Goal: Task Accomplishment & Management: Complete application form

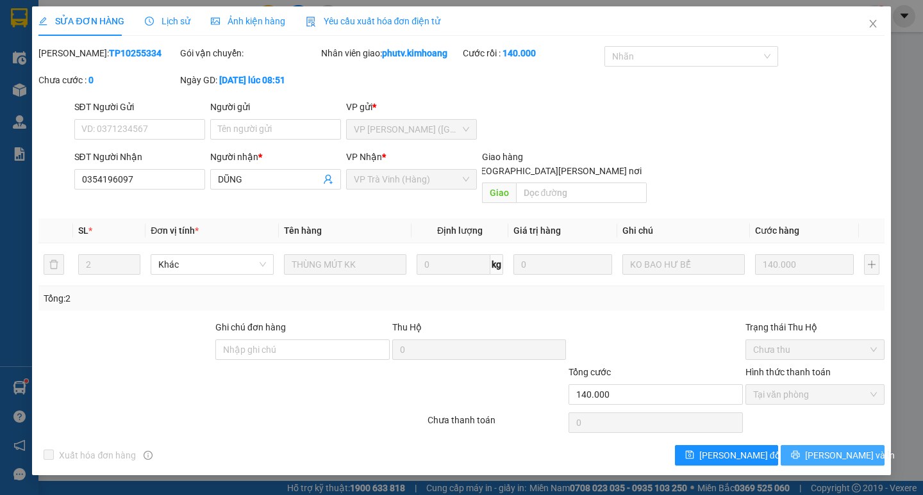
click at [841, 448] on span "[PERSON_NAME] và In" at bounding box center [850, 455] width 90 height 14
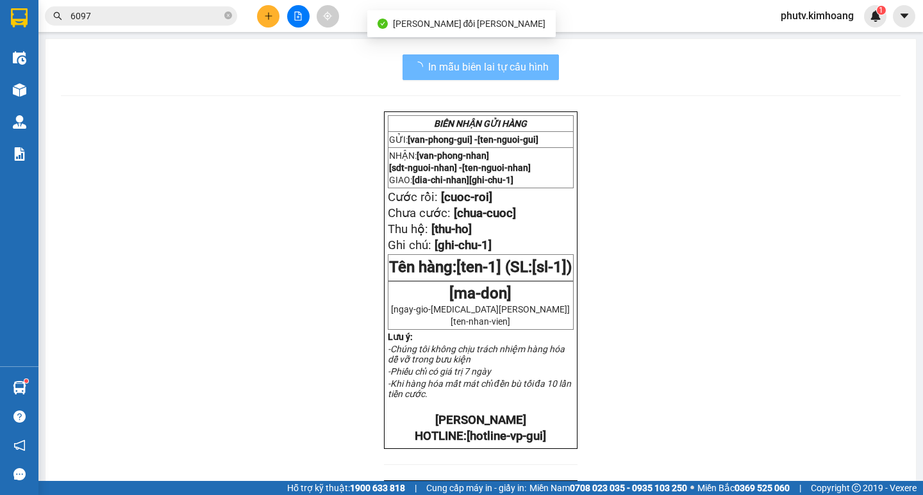
click at [153, 25] on span "6097" at bounding box center [141, 15] width 192 height 19
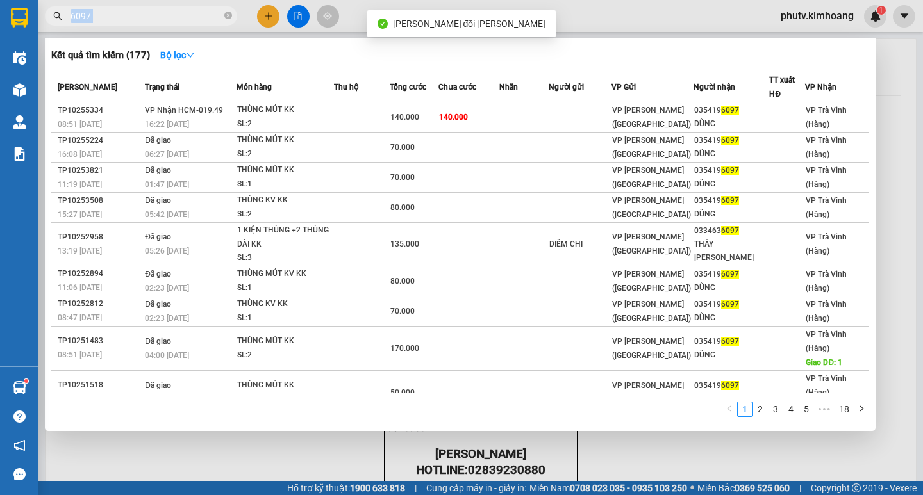
click at [153, 25] on span "6097" at bounding box center [141, 15] width 192 height 19
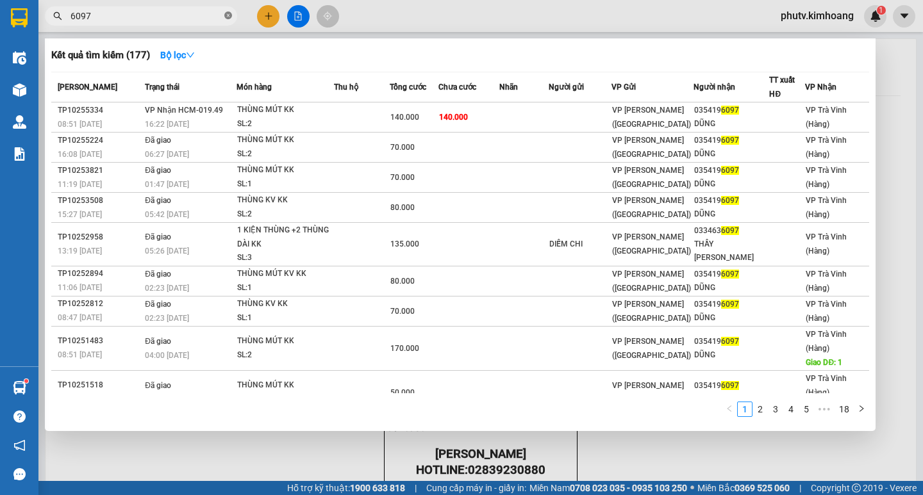
click at [227, 16] on icon "close-circle" at bounding box center [228, 16] width 8 height 8
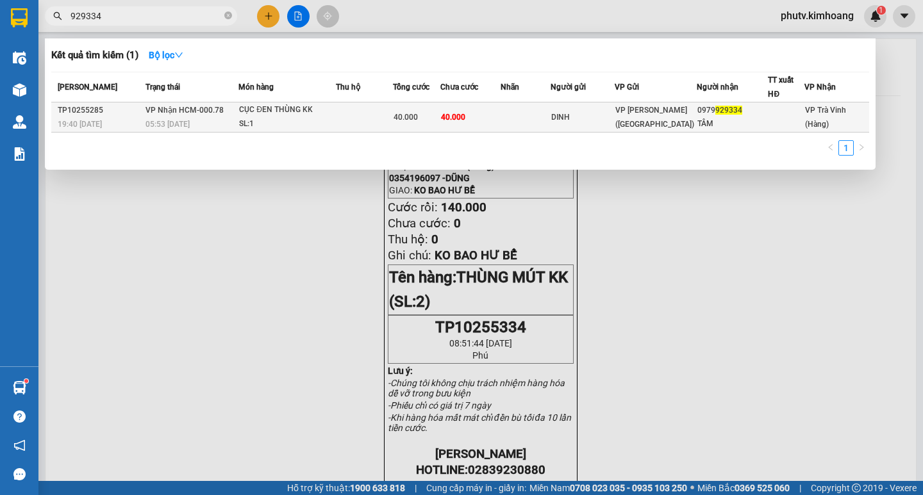
type input "929334"
click at [380, 119] on td at bounding box center [364, 118] width 57 height 30
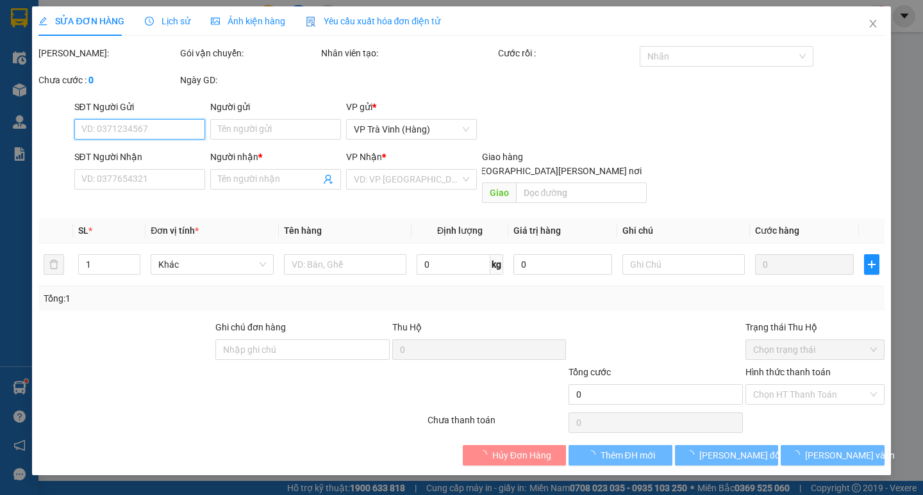
type input "DINH"
type input "0979929334"
type input "TÂM"
type input "40.000"
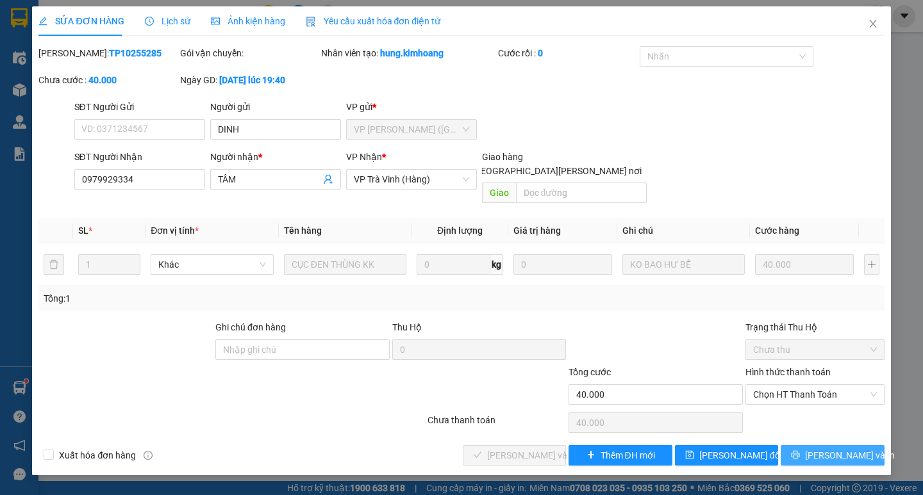
drag, startPoint x: 832, startPoint y: 441, endPoint x: 685, endPoint y: 284, distance: 214.9
click at [830, 448] on span "[PERSON_NAME] và In" at bounding box center [850, 455] width 90 height 14
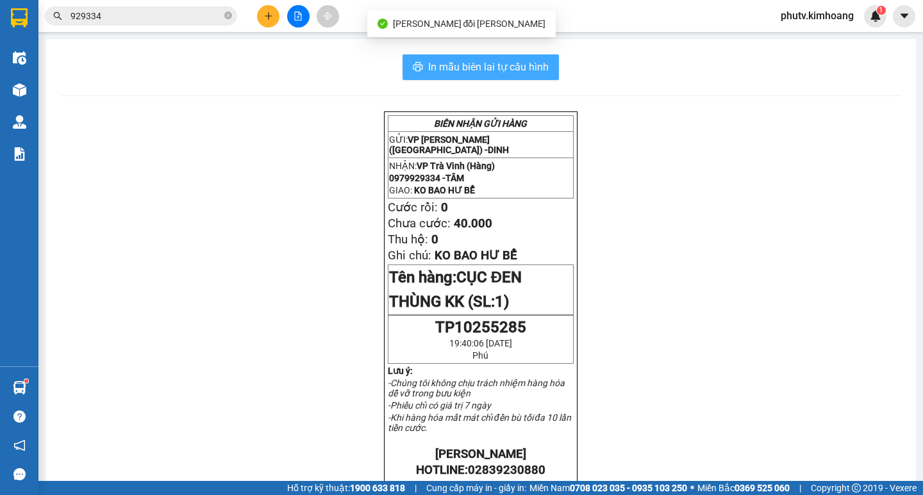
drag, startPoint x: 480, startPoint y: 69, endPoint x: 514, endPoint y: 71, distance: 33.4
click at [480, 68] on span "In mẫu biên lai tự cấu hình" at bounding box center [488, 67] width 120 height 16
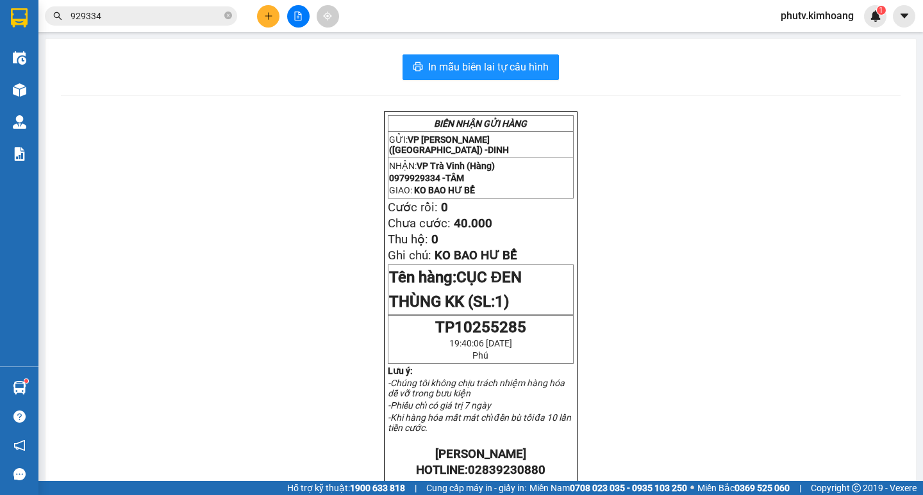
drag, startPoint x: 306, startPoint y: 158, endPoint x: 717, endPoint y: 468, distance: 514.9
click at [340, 218] on div "[PERSON_NAME] GỬI HÀNG GỬI: VP [PERSON_NAME] ([GEOGRAPHIC_DATA]) - [PERSON_NAME…" at bounding box center [480, 473] width 839 height 724
click at [126, 7] on span "929334" at bounding box center [141, 15] width 192 height 19
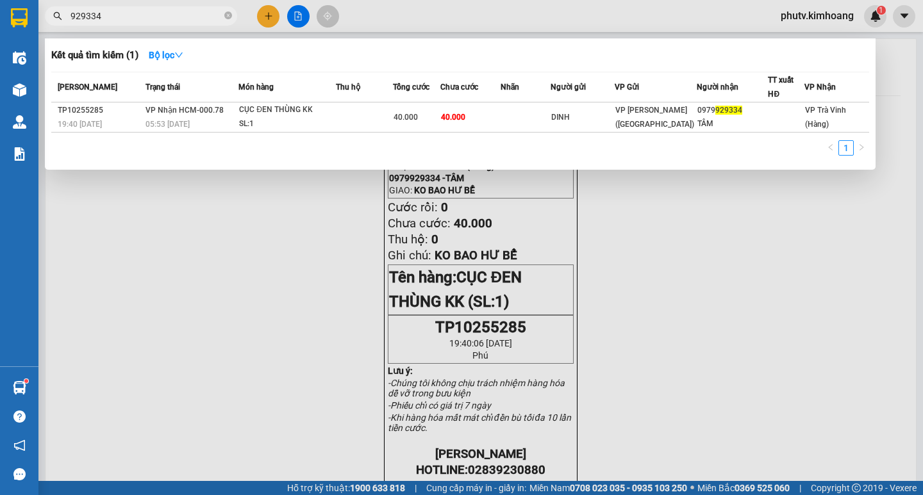
click at [126, 8] on span "929334" at bounding box center [141, 15] width 192 height 19
click at [127, 16] on input "929334" at bounding box center [145, 16] width 151 height 14
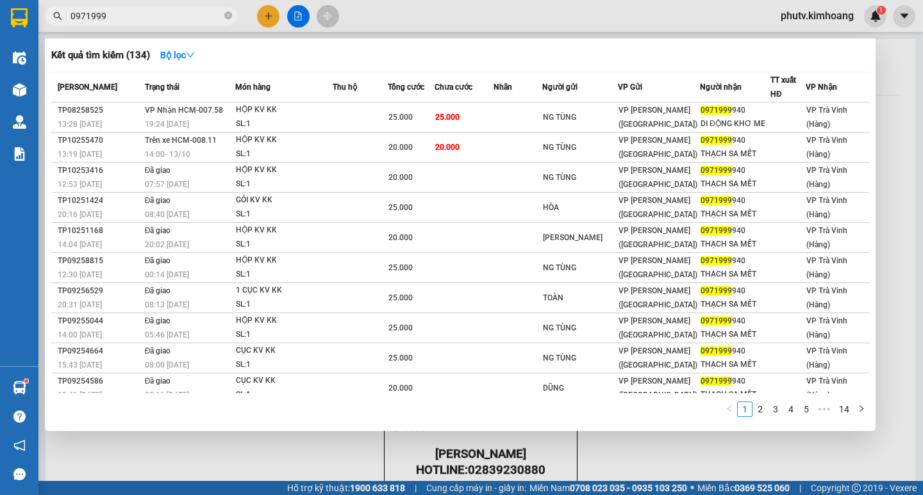
click at [153, 13] on input "0971999" at bounding box center [145, 16] width 151 height 14
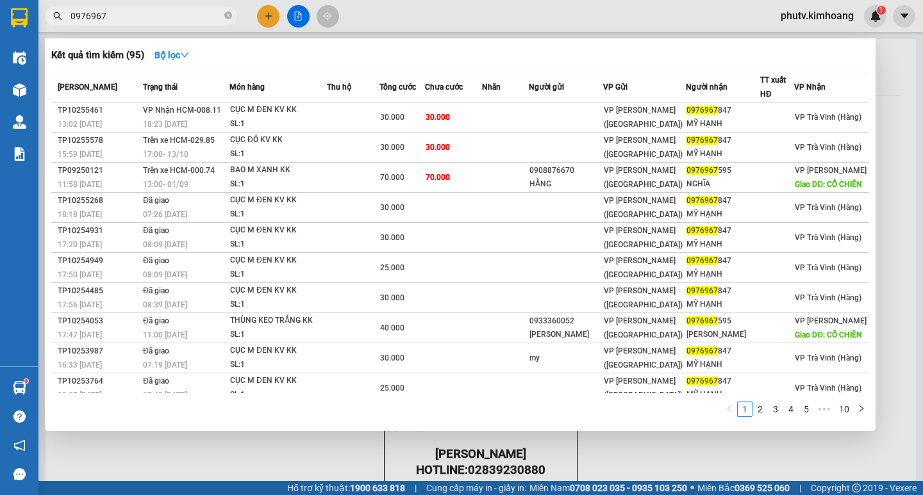
click at [117, 8] on span "0976967" at bounding box center [141, 15] width 192 height 19
click at [118, 10] on input "0976967" at bounding box center [145, 16] width 151 height 14
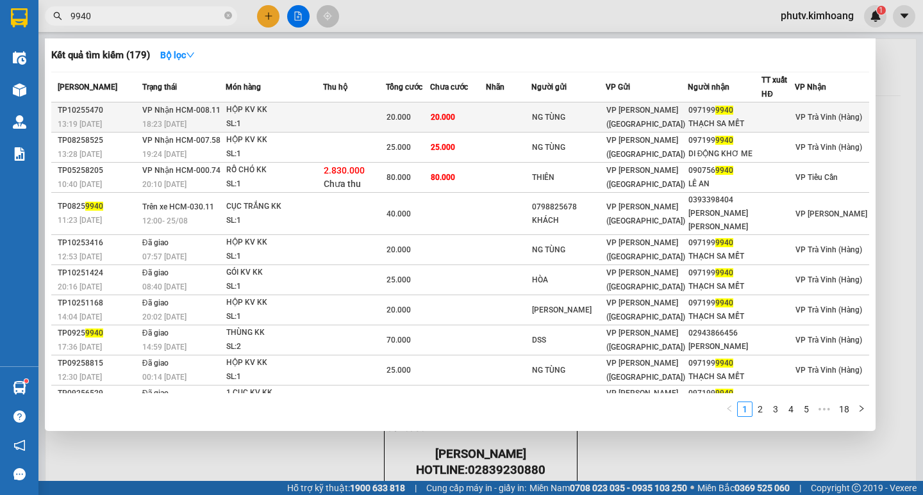
type input "9940"
click at [486, 120] on td "20.000" at bounding box center [458, 118] width 56 height 30
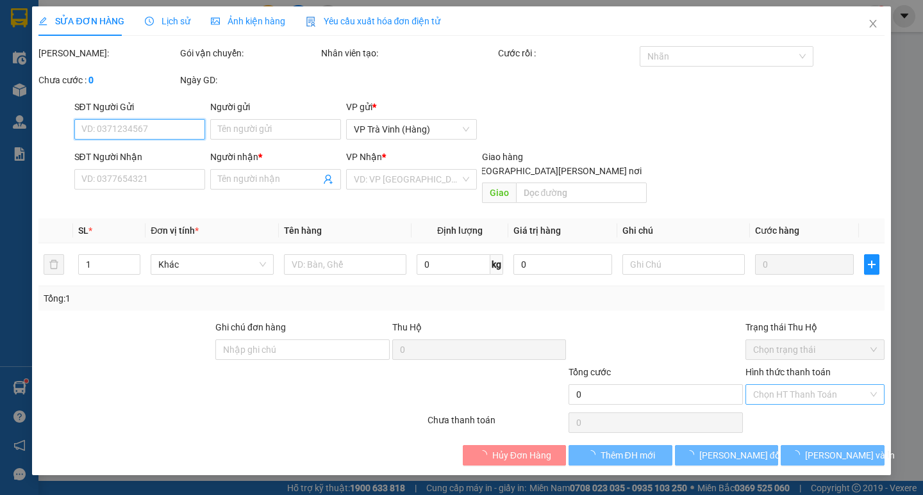
type input "NG TÙNG"
type input "0971999940"
type input "THẠCH SA MẾT"
type input "20.000"
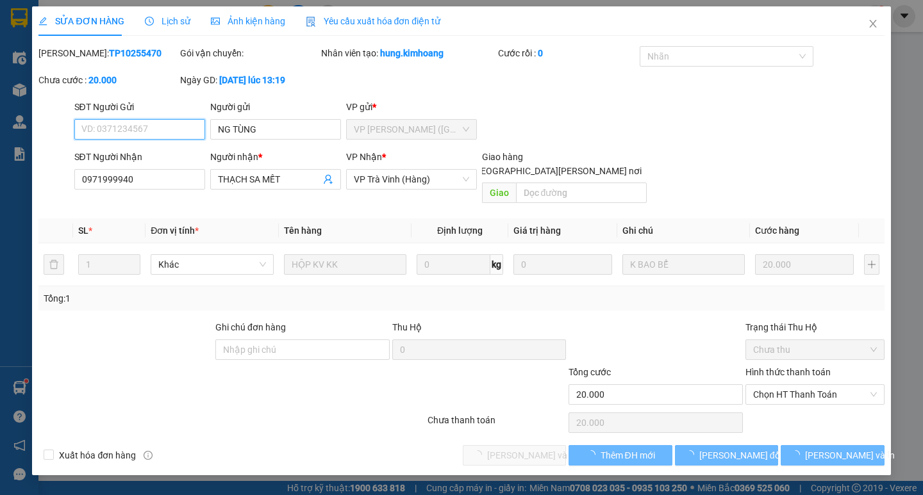
click at [809, 385] on span "Chọn HT Thanh Toán" at bounding box center [815, 394] width 124 height 19
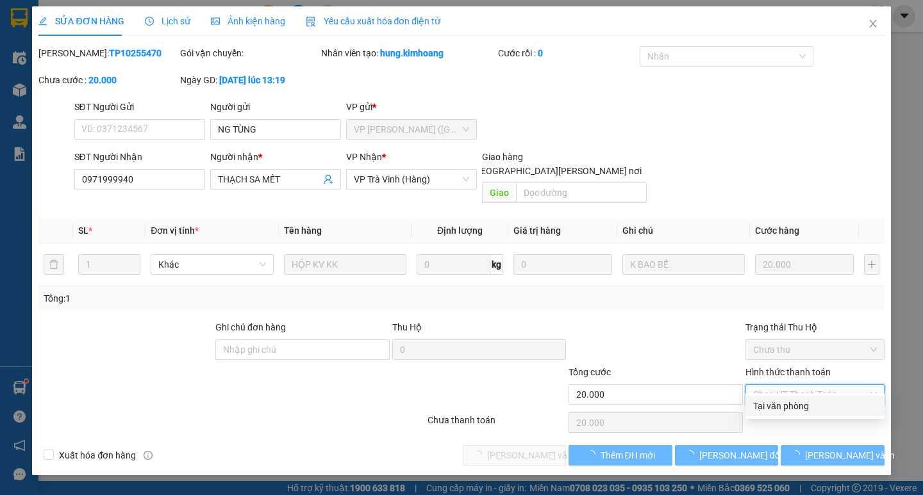
click at [800, 404] on div "Tại văn phòng" at bounding box center [815, 406] width 124 height 14
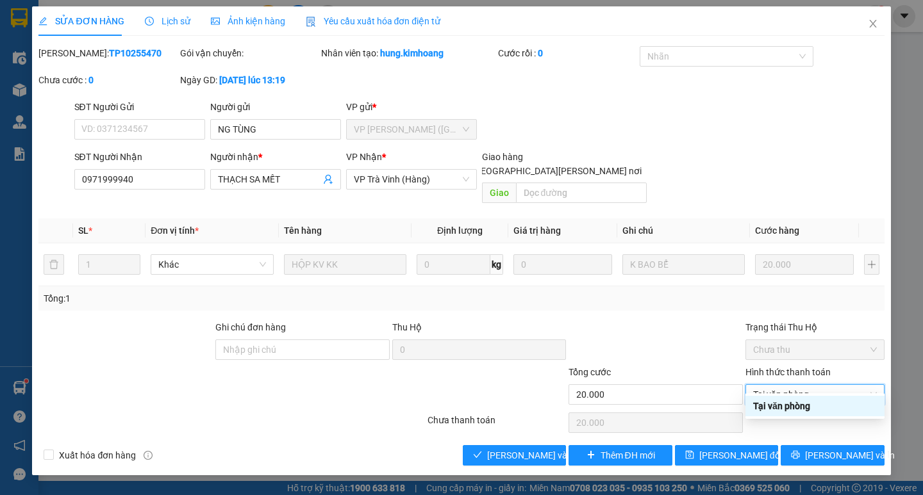
type input "0"
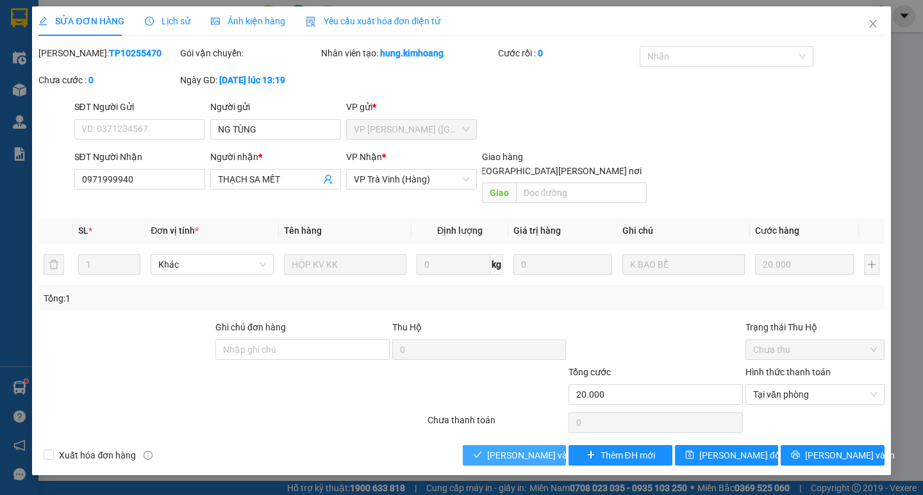
click at [554, 448] on span "[PERSON_NAME] và [PERSON_NAME] hàng" at bounding box center [573, 455] width 173 height 14
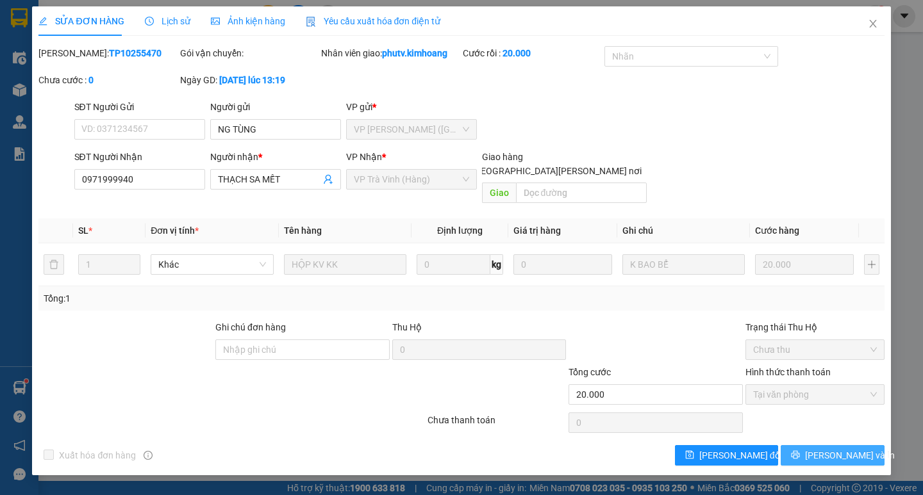
click at [857, 448] on span "[PERSON_NAME] và In" at bounding box center [850, 455] width 90 height 14
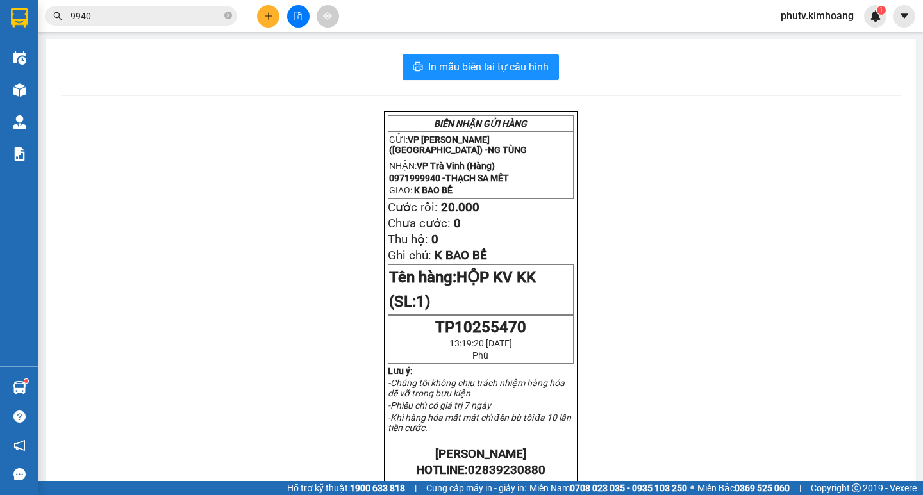
click at [117, 19] on input "9940" at bounding box center [145, 16] width 151 height 14
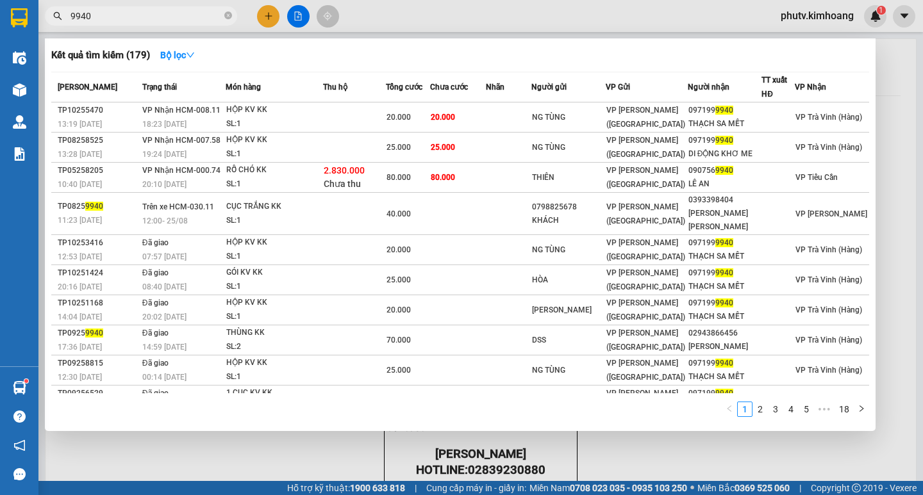
click at [117, 19] on input "9940" at bounding box center [145, 16] width 151 height 14
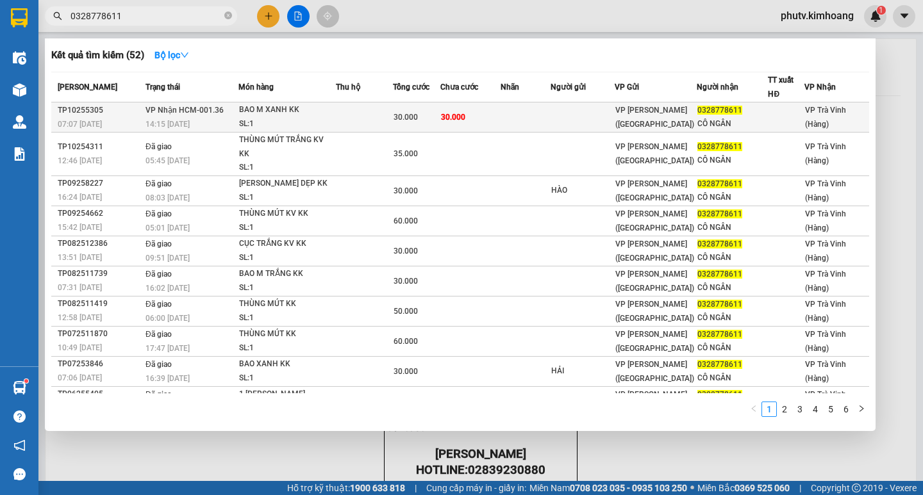
type input "0328778611"
click at [368, 113] on td at bounding box center [364, 118] width 57 height 30
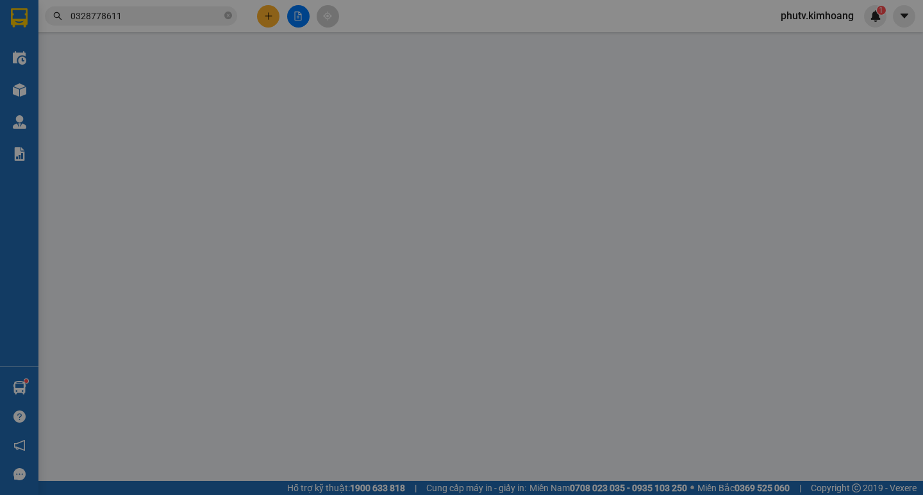
type input "0328778611"
type input "CÔ NGÂN"
type input "30.000"
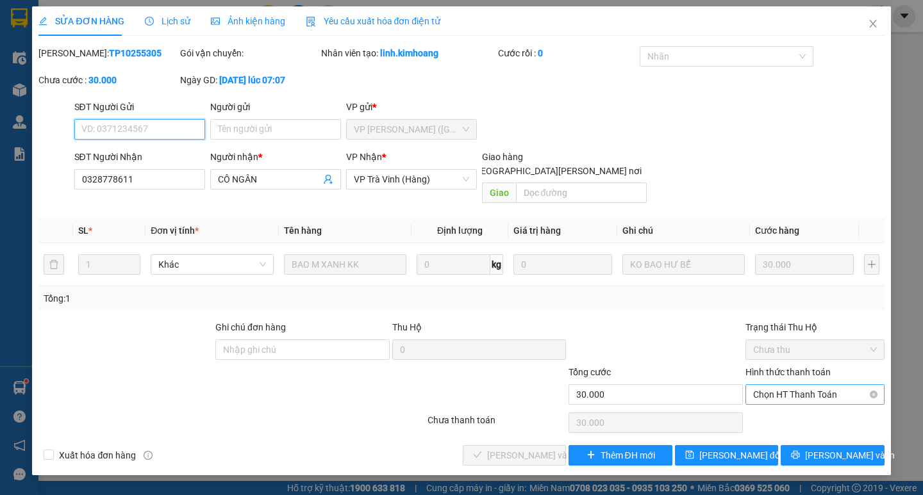
drag, startPoint x: 791, startPoint y: 378, endPoint x: 793, endPoint y: 386, distance: 7.9
click at [792, 385] on span "Chọn HT Thanh Toán" at bounding box center [815, 394] width 124 height 19
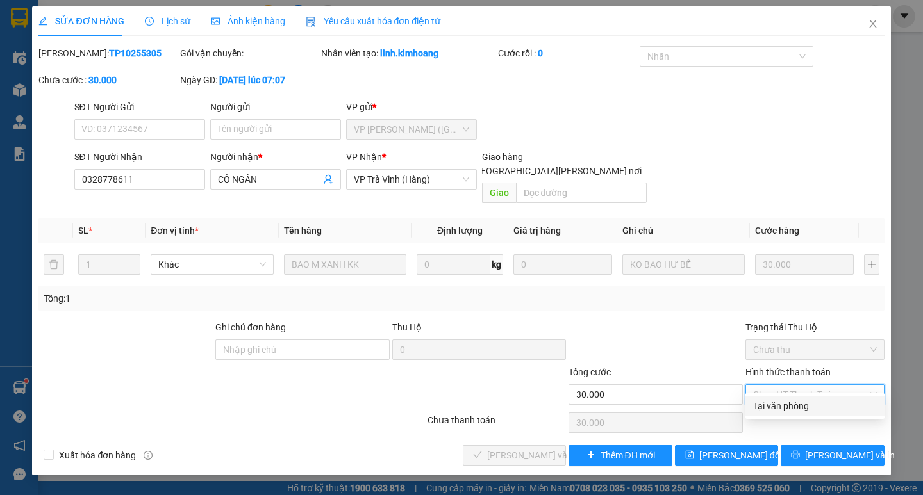
drag, startPoint x: 793, startPoint y: 407, endPoint x: 753, endPoint y: 409, distance: 39.8
click at [791, 409] on div "Tại văn phòng" at bounding box center [815, 406] width 124 height 14
type input "0"
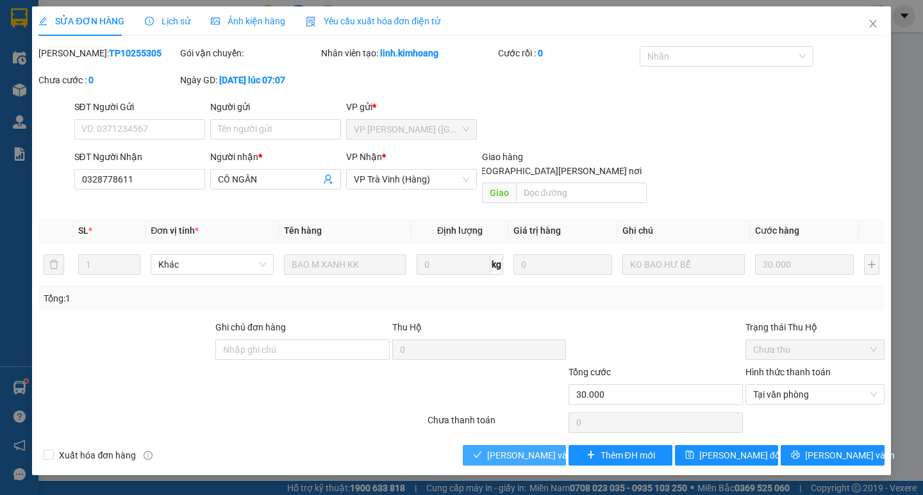
click at [496, 448] on span "[PERSON_NAME] và [PERSON_NAME] hàng" at bounding box center [573, 455] width 173 height 14
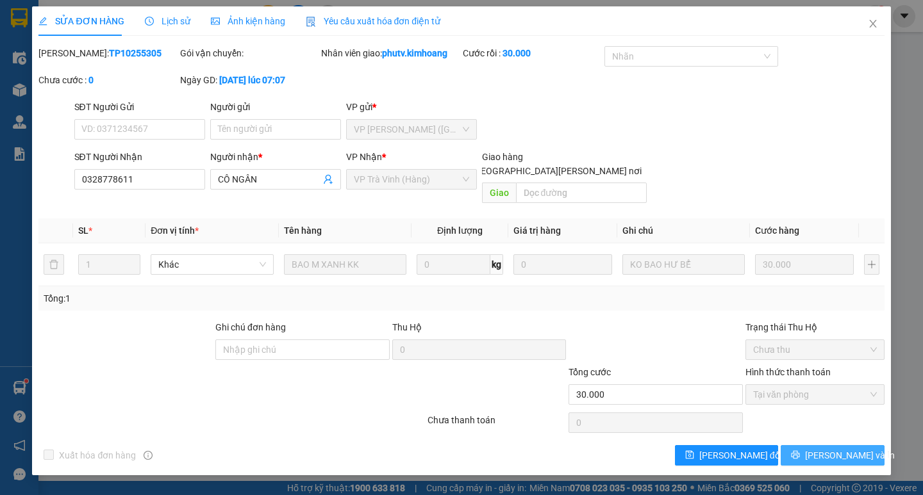
click at [830, 448] on button "[PERSON_NAME] và In" at bounding box center [831, 455] width 103 height 21
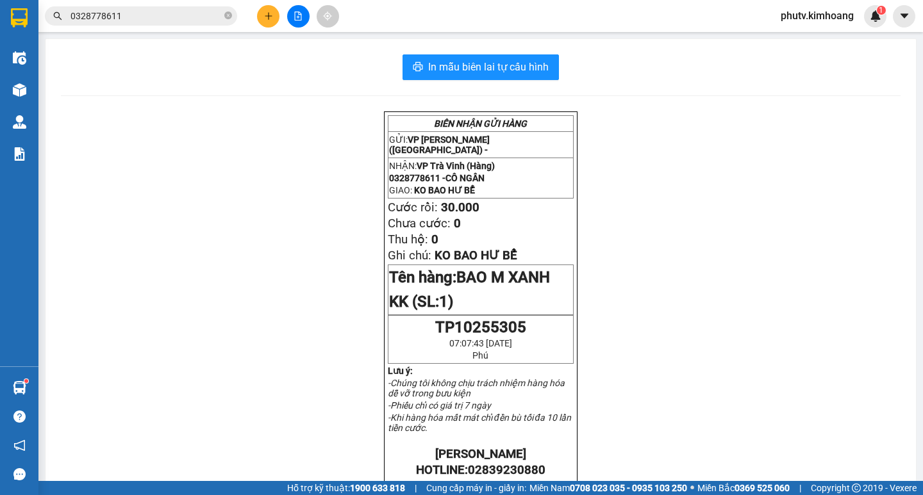
click at [264, 15] on icon "plus" at bounding box center [268, 16] width 9 height 9
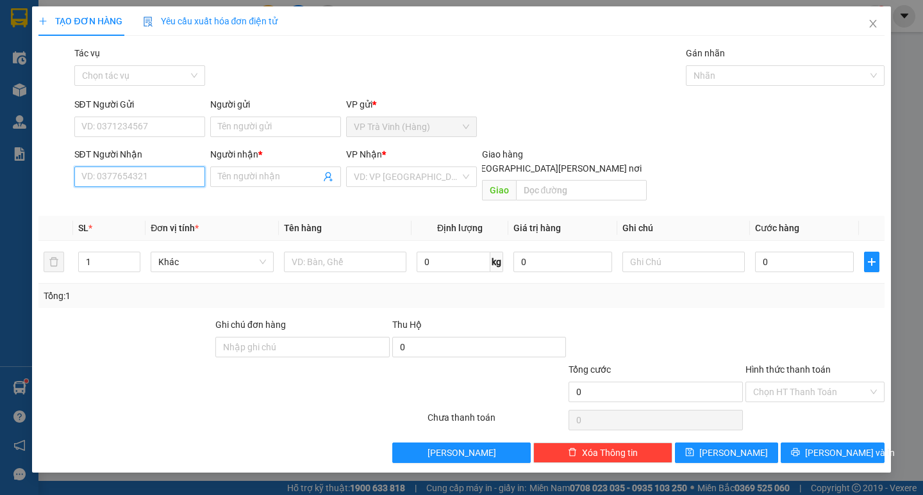
click at [136, 176] on input "SĐT Người Nhận" at bounding box center [139, 177] width 131 height 21
click at [143, 205] on div "0778064263 - [PERSON_NAME]" at bounding box center [145, 202] width 126 height 14
type input "0778064263"
type input "[PERSON_NAME]"
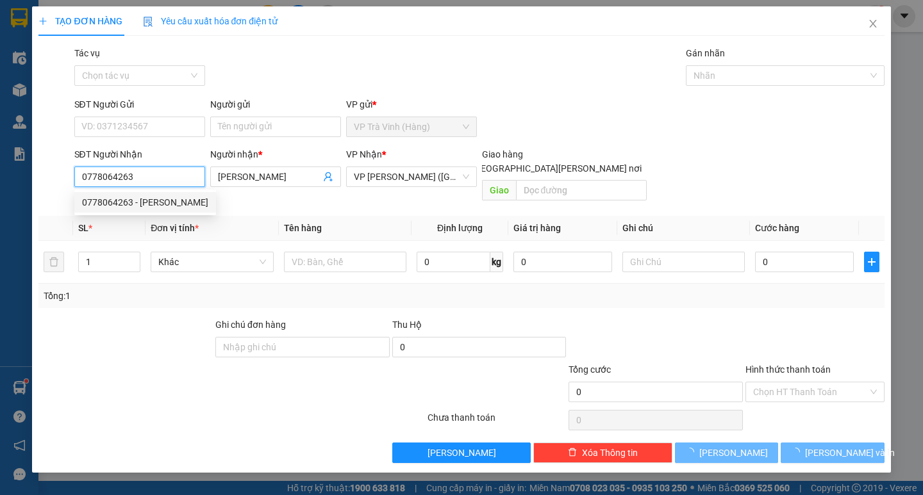
type input "25.000"
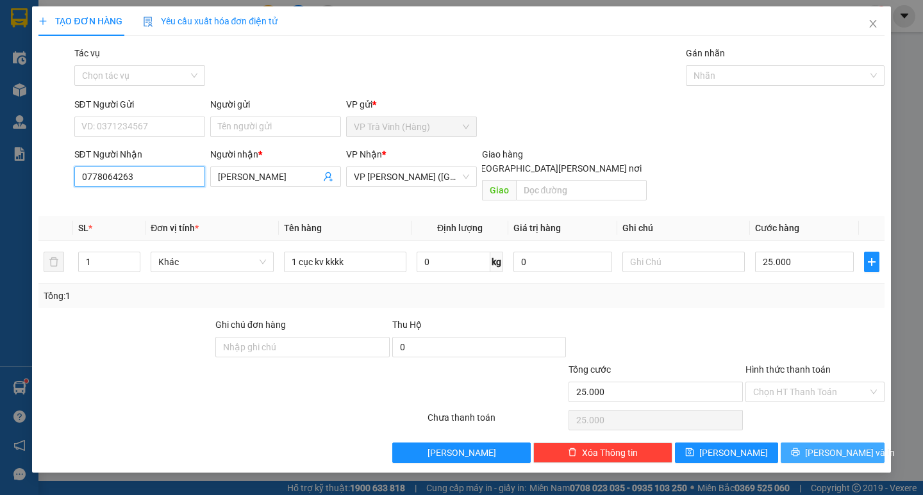
type input "0778064263"
click at [848, 446] on span "[PERSON_NAME] và In" at bounding box center [850, 453] width 90 height 14
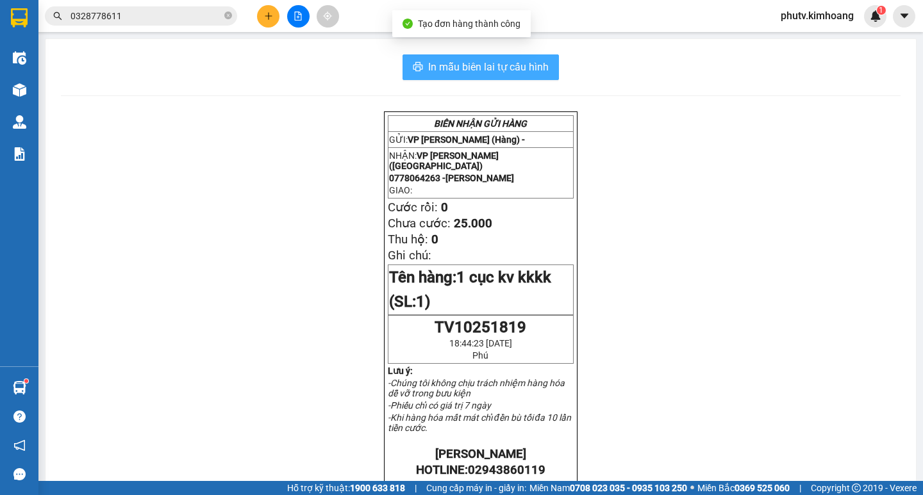
click at [502, 74] on span "In mẫu biên lai tự cấu hình" at bounding box center [488, 67] width 120 height 16
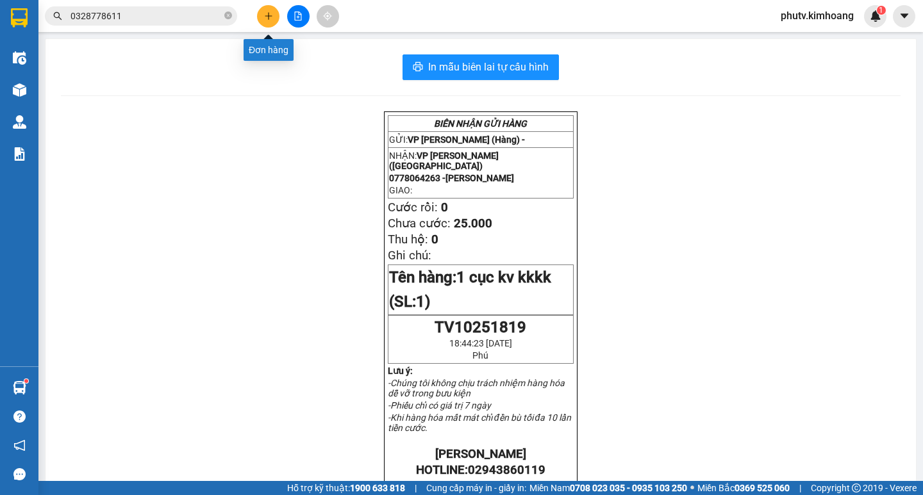
click at [267, 19] on icon "plus" at bounding box center [268, 16] width 9 height 9
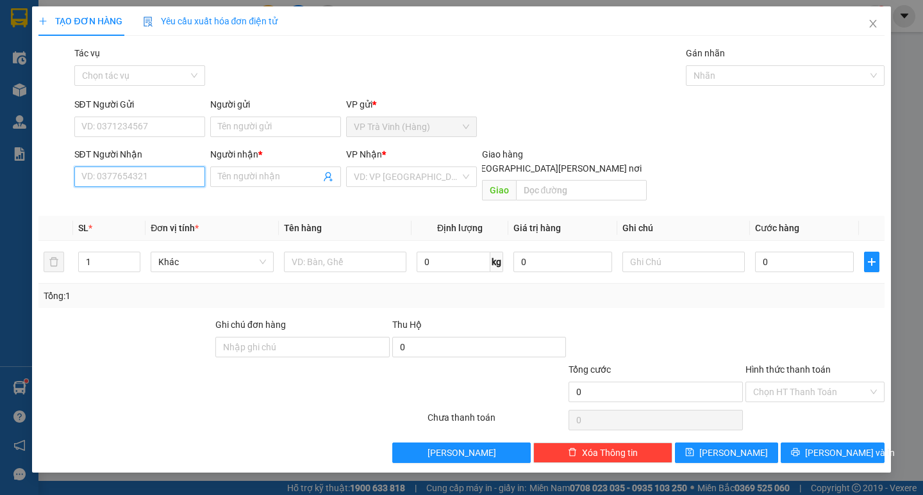
click at [172, 174] on input "SĐT Người Nhận" at bounding box center [139, 177] width 131 height 21
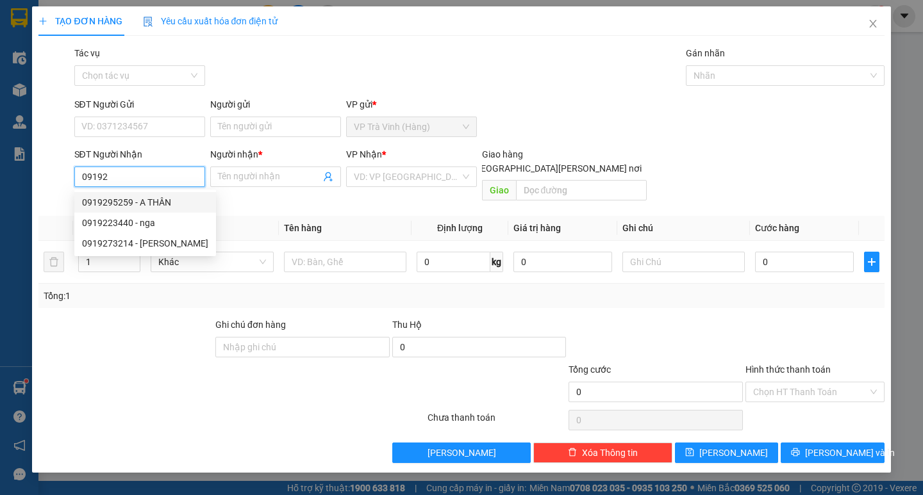
click at [144, 198] on div "0919295259 - A THÂN" at bounding box center [145, 202] width 126 height 14
type input "0919295259"
type input "A THÂN"
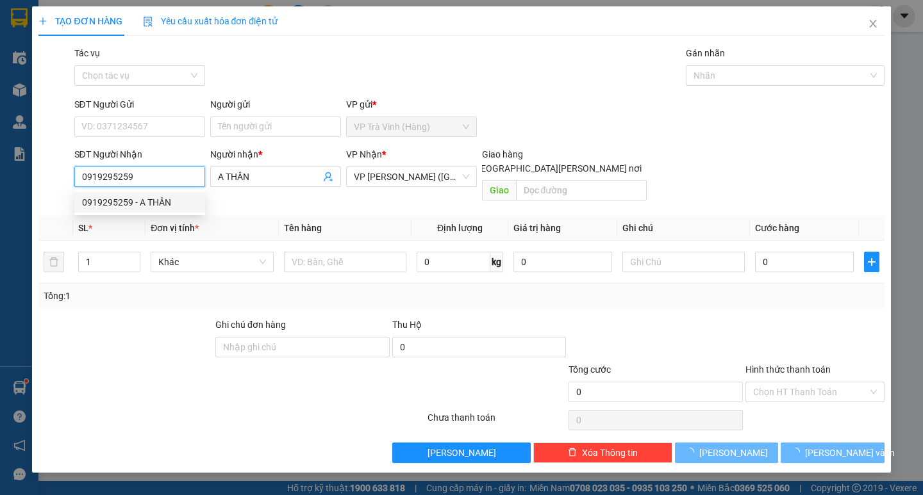
type input "30.000"
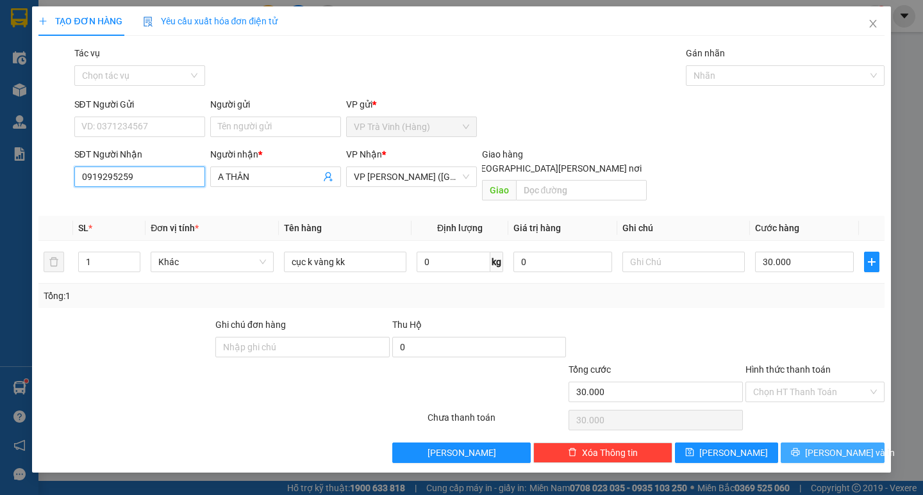
type input "0919295259"
click at [855, 446] on span "[PERSON_NAME] và In" at bounding box center [850, 453] width 90 height 14
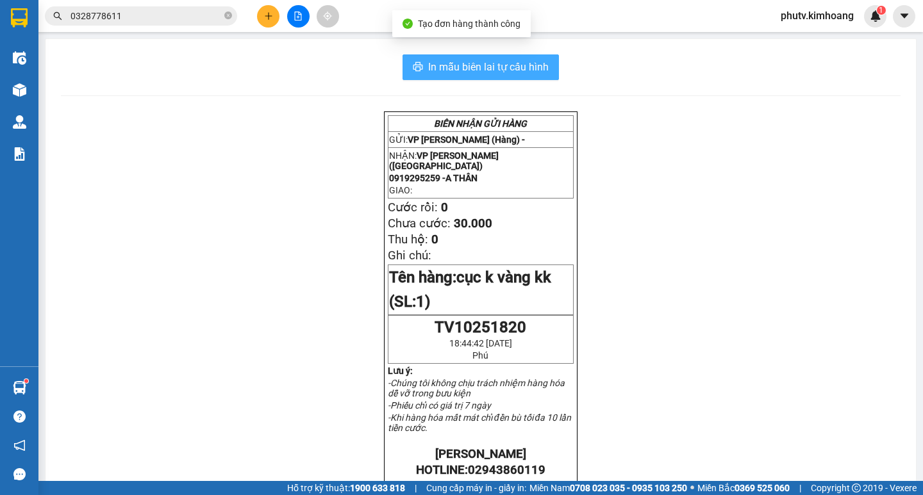
click at [504, 76] on button "In mẫu biên lai tự cấu hình" at bounding box center [480, 67] width 156 height 26
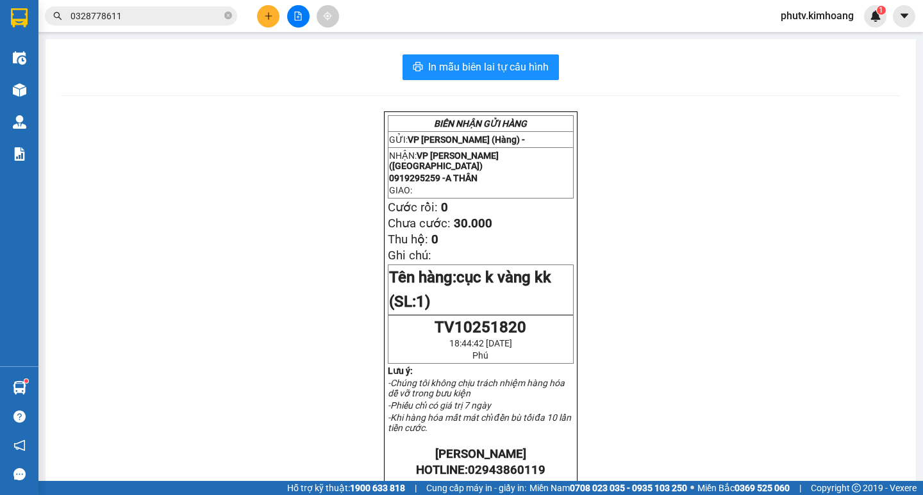
click at [263, 13] on button at bounding box center [268, 16] width 22 height 22
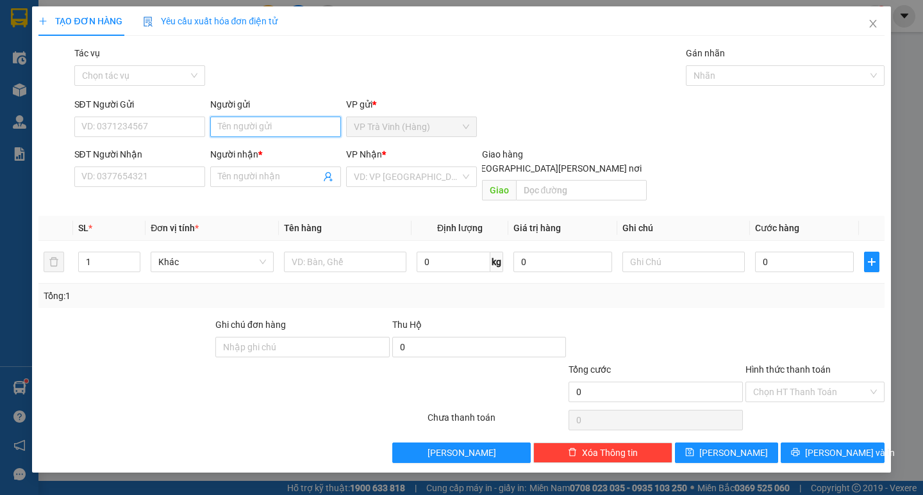
click at [276, 132] on input "Người gửi" at bounding box center [275, 127] width 131 height 21
type input "phước"
type input "0902750273"
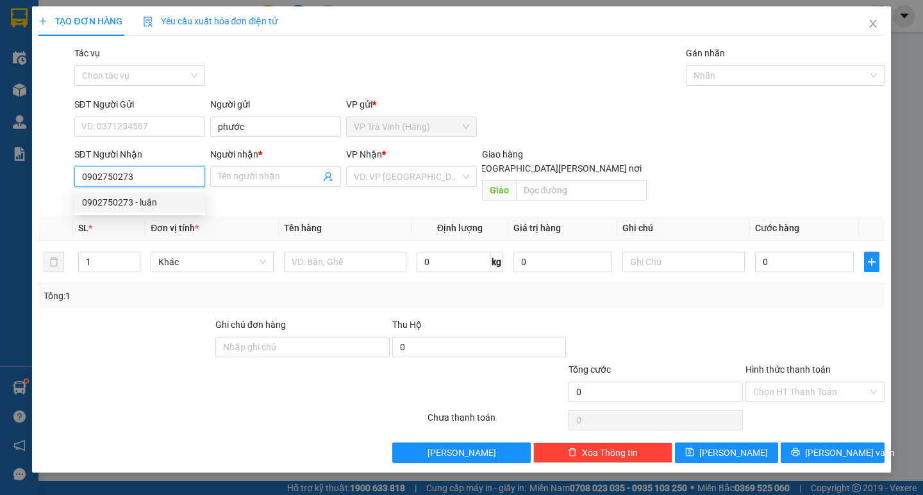
click at [201, 197] on div "0902750273 - luân" at bounding box center [139, 202] width 131 height 21
type input "luân"
type input "30.000"
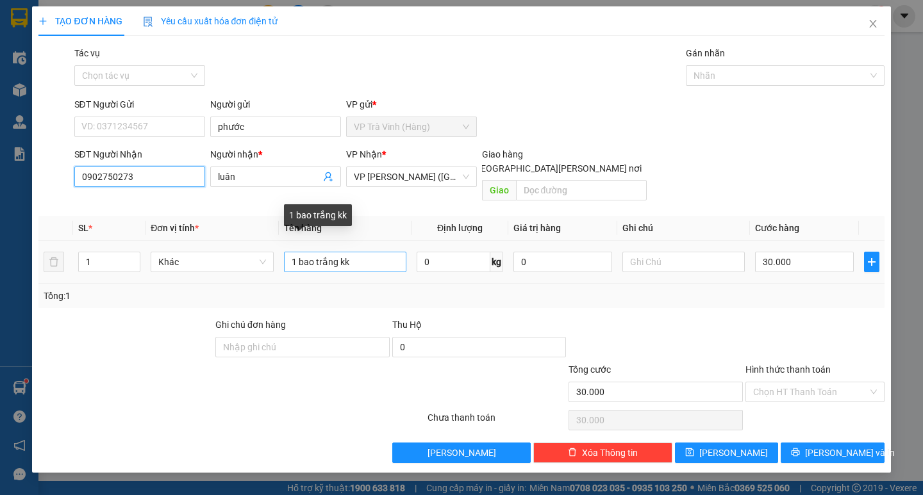
type input "0902750273"
drag, startPoint x: 340, startPoint y: 243, endPoint x: 302, endPoint y: 256, distance: 39.9
click at [302, 256] on input "1 bao trắng kk" at bounding box center [345, 262] width 122 height 21
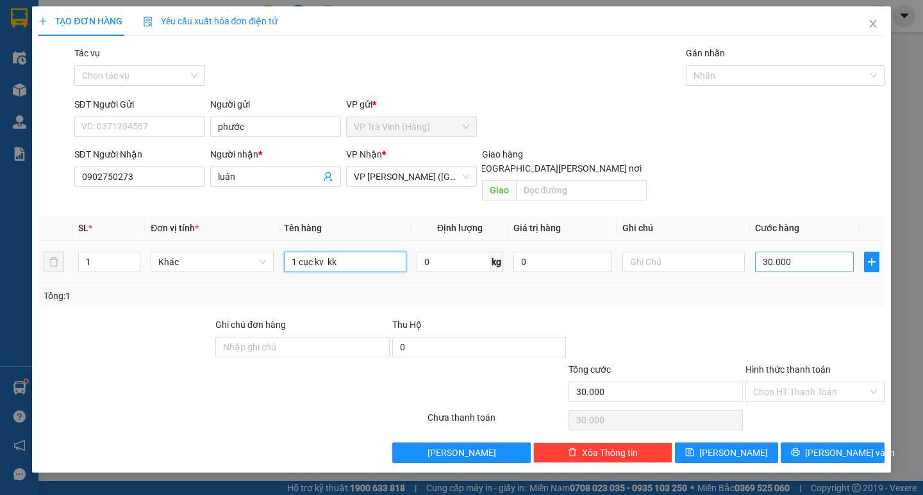
type input "1 cục kv kk"
click at [782, 258] on input "30.000" at bounding box center [804, 262] width 99 height 21
type input "2"
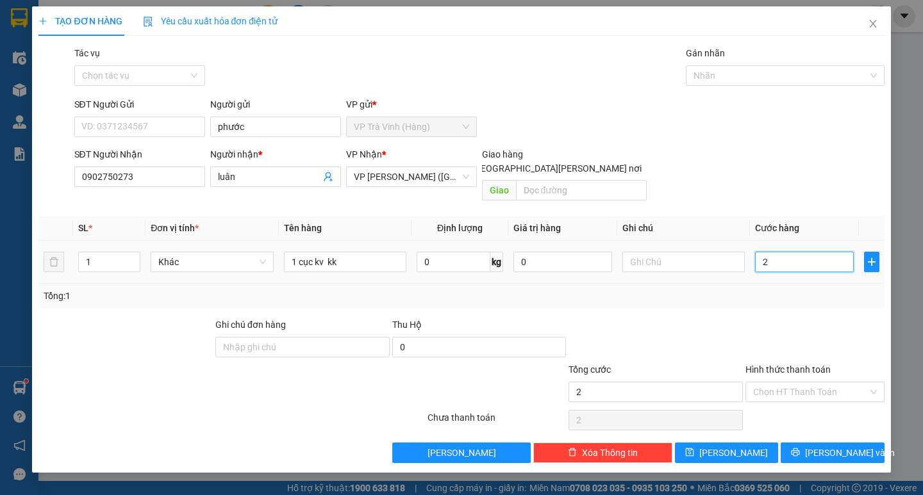
type input "25"
type input "25.000"
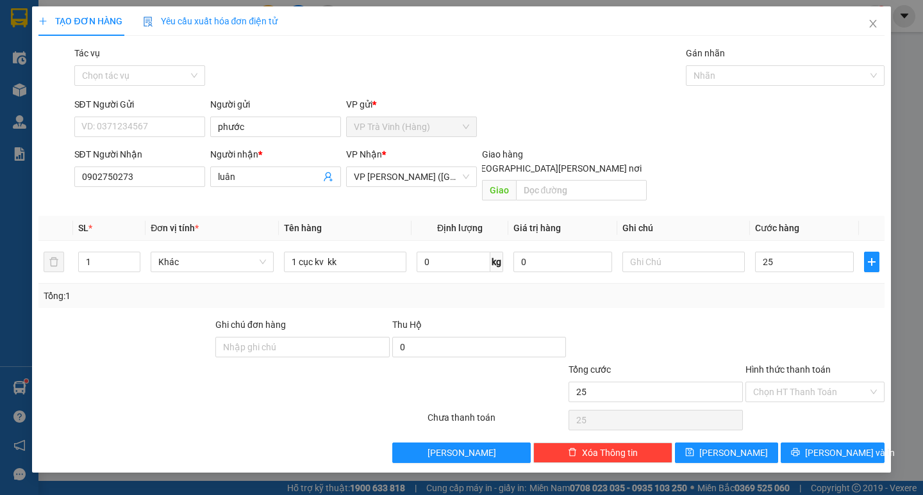
type input "25.000"
click at [776, 291] on div "Tổng: 1" at bounding box center [460, 296] width 845 height 24
click at [807, 443] on button "[PERSON_NAME] và In" at bounding box center [831, 453] width 103 height 21
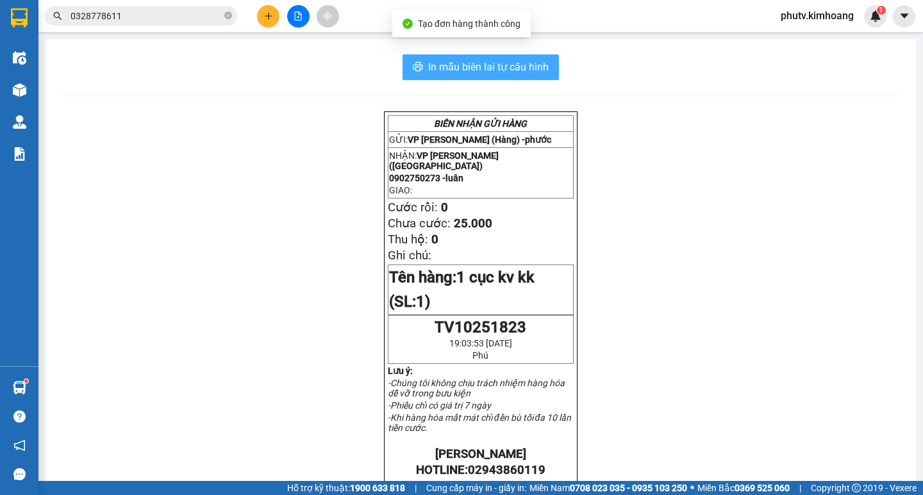
click at [478, 76] on button "In mẫu biên lai tự cấu hình" at bounding box center [480, 67] width 156 height 26
click at [268, 19] on icon "plus" at bounding box center [268, 16] width 9 height 9
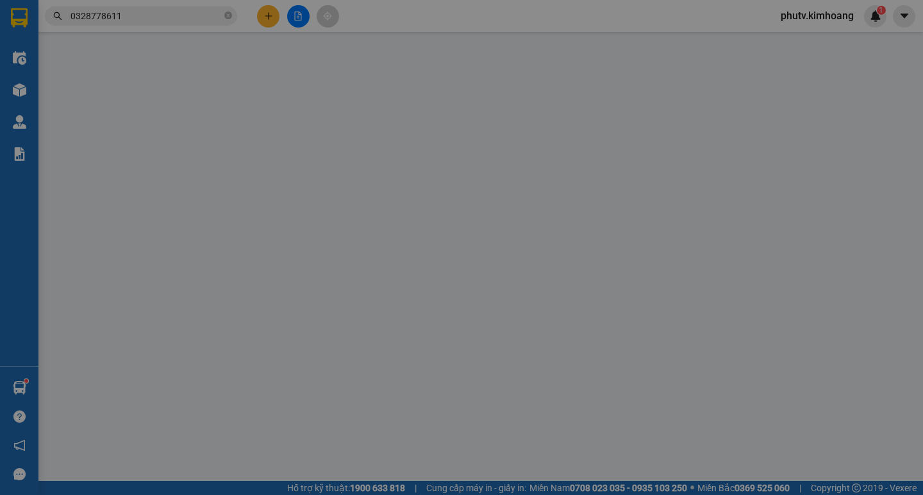
scroll to position [84, 0]
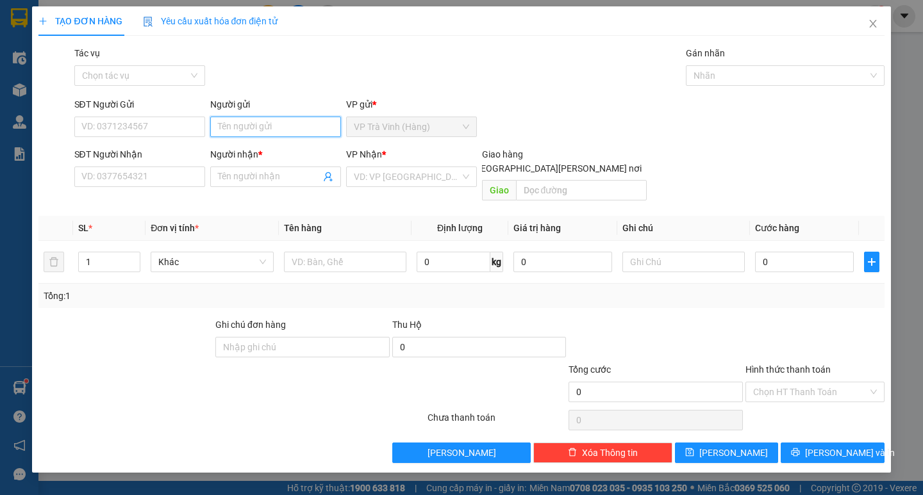
click at [272, 127] on input "Người gửi" at bounding box center [275, 127] width 131 height 21
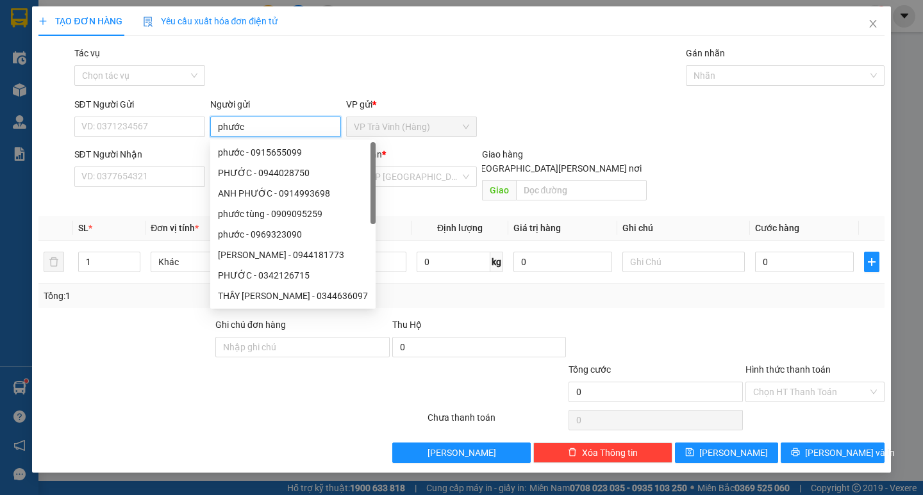
type input "phước"
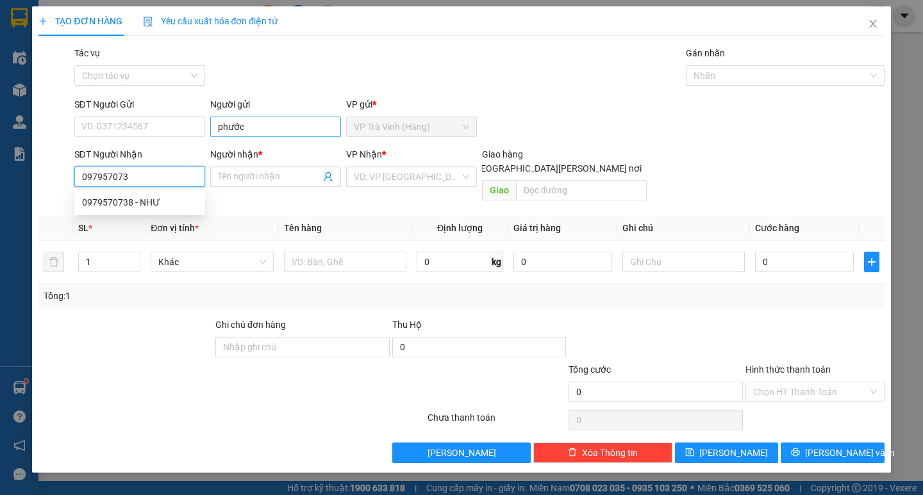
type input "0979570738"
click at [172, 203] on div "0979570738 - NHƯ" at bounding box center [139, 202] width 115 height 14
type input "NHƯ"
type input "20.000"
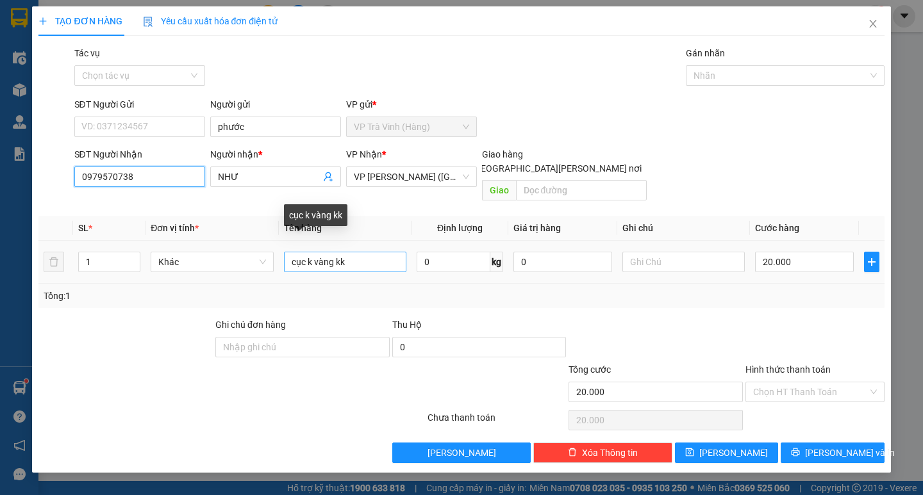
type input "0979570738"
click at [291, 252] on input "cục k vàng kk" at bounding box center [345, 262] width 122 height 21
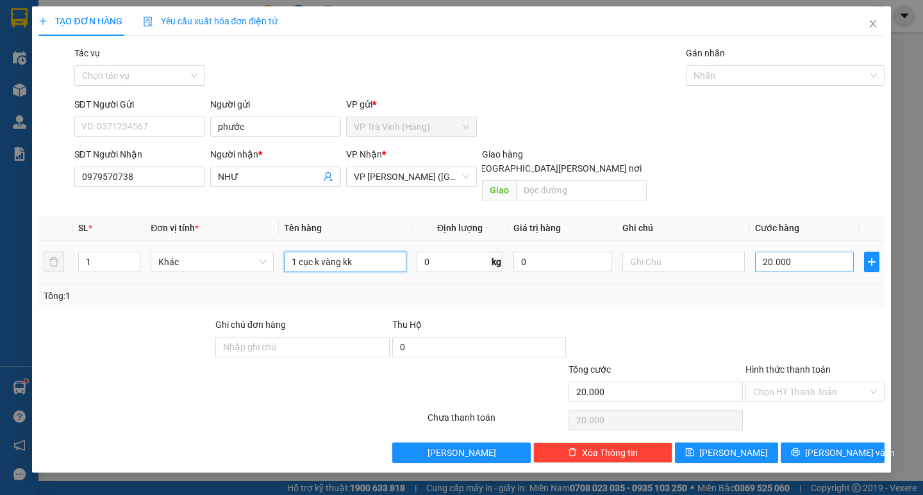
type input "1 cục k vàng kk"
click at [789, 254] on input "20.000" at bounding box center [804, 262] width 99 height 21
type input "2"
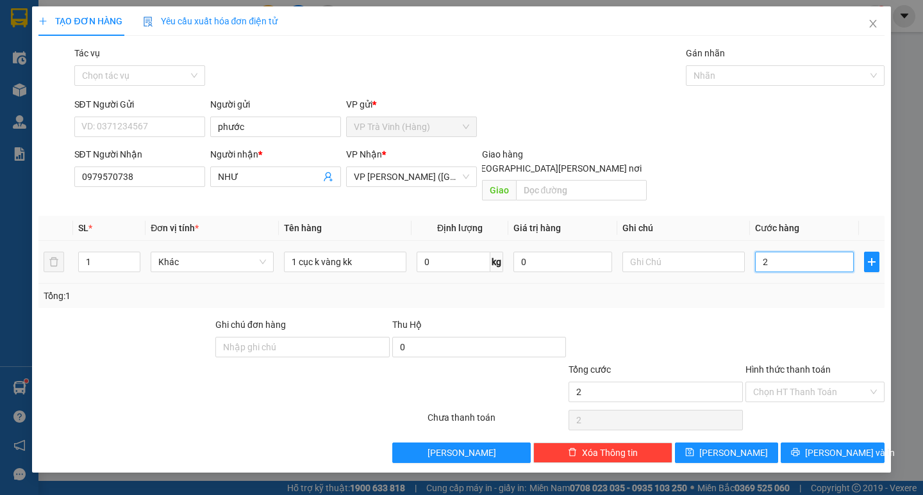
type input "25"
type input "25.000"
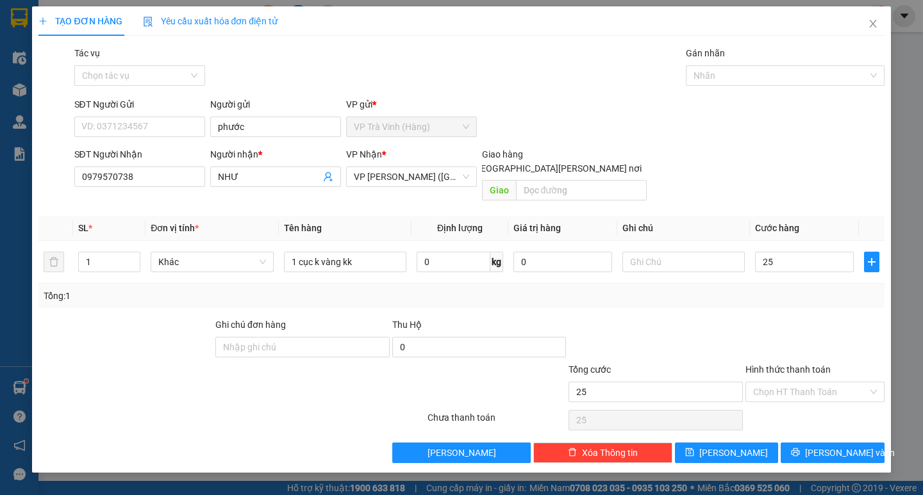
type input "25.000"
click at [783, 289] on div "Tổng: 1" at bounding box center [461, 296] width 835 height 14
drag, startPoint x: 805, startPoint y: 431, endPoint x: 800, endPoint y: 426, distance: 6.8
click at [804, 443] on button "[PERSON_NAME] và In" at bounding box center [831, 453] width 103 height 21
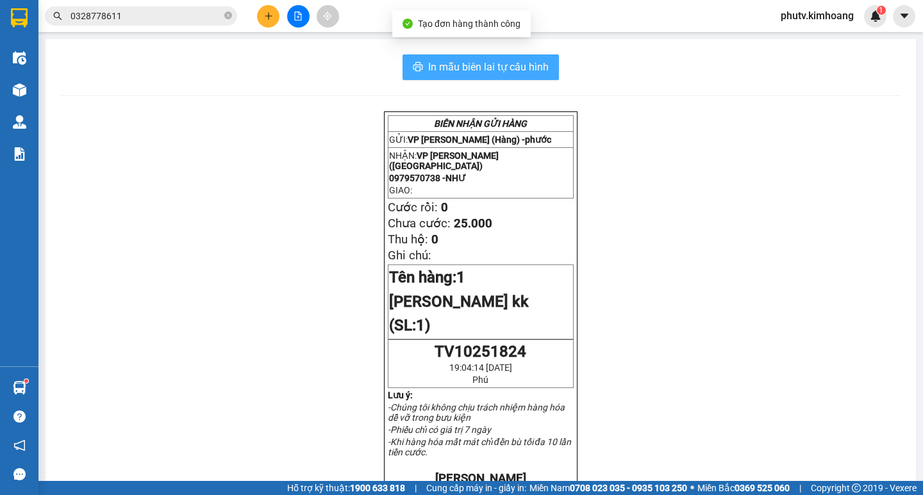
click at [479, 68] on span "In mẫu biên lai tự cấu hình" at bounding box center [488, 67] width 120 height 16
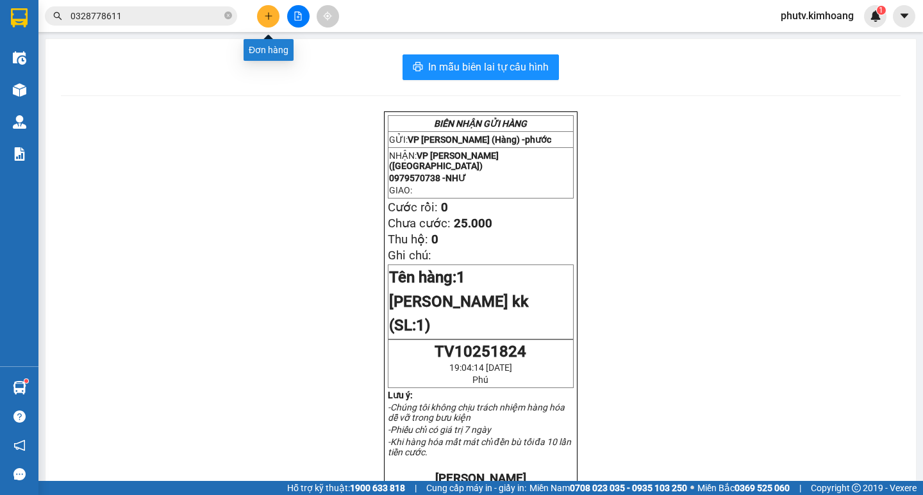
click at [270, 17] on icon "plus" at bounding box center [268, 16] width 9 height 9
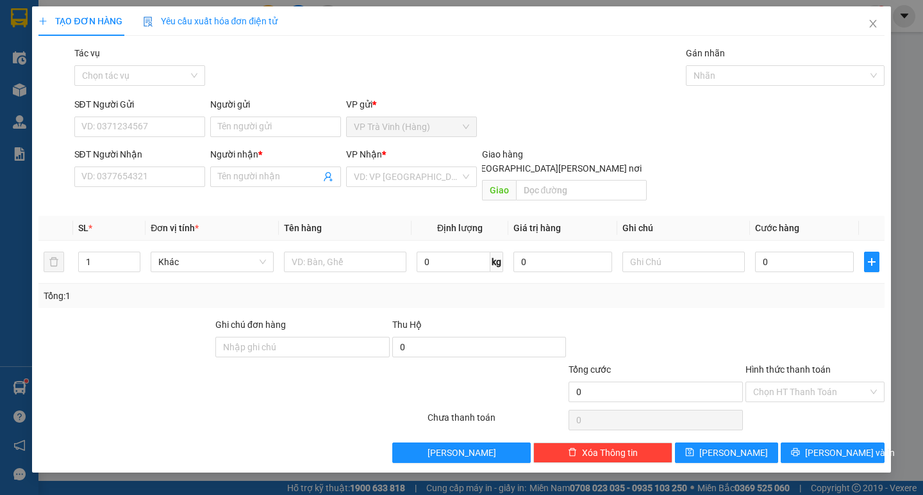
click at [236, 116] on div "Người gửi" at bounding box center [275, 106] width 131 height 19
click at [236, 118] on input "Người gửi" at bounding box center [275, 127] width 131 height 21
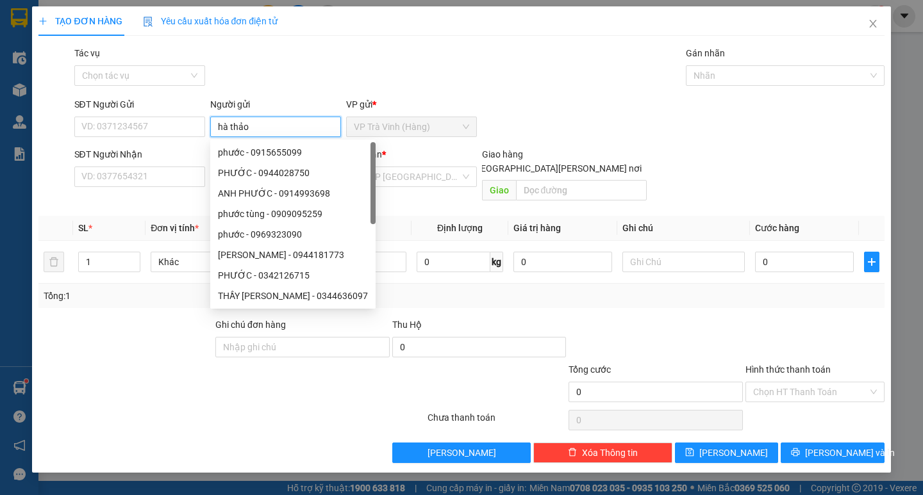
type input "hà thảo"
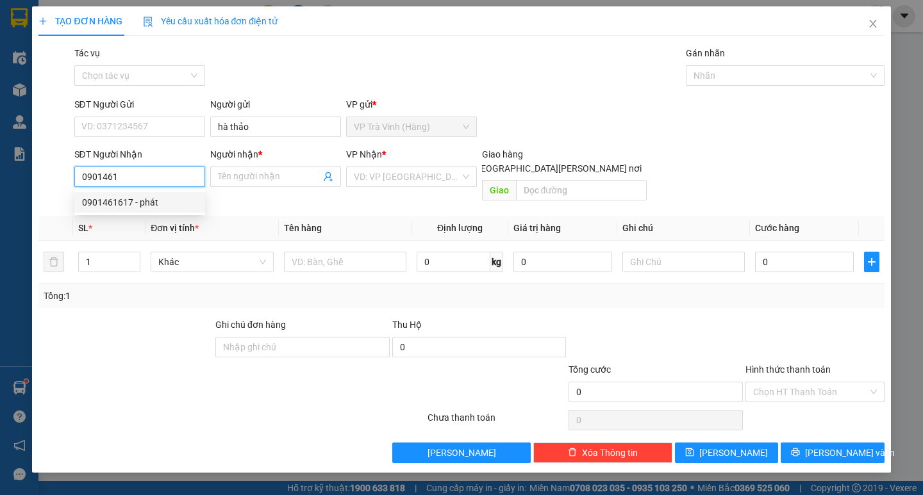
click at [132, 195] on div "0901461617 - phát" at bounding box center [139, 202] width 131 height 21
type input "0901461617"
type input "phát"
type input "20.000"
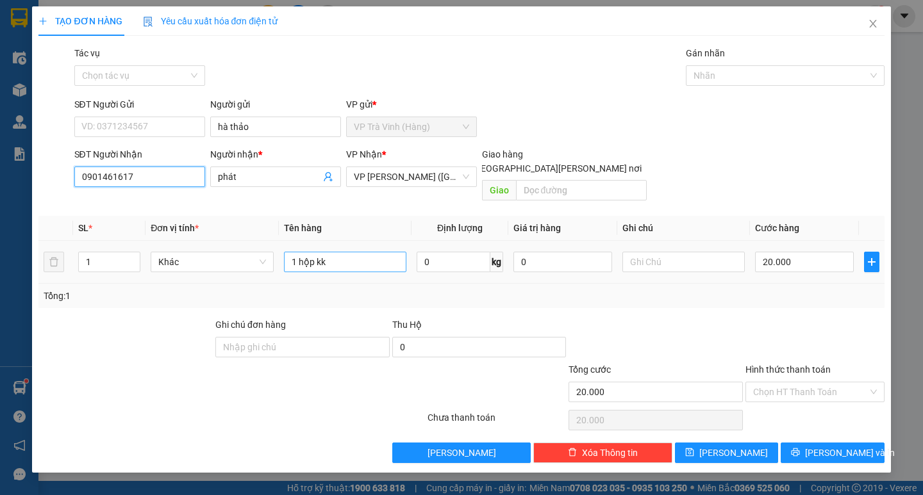
type input "0901461617"
click at [331, 252] on input "1 hộp kk" at bounding box center [345, 262] width 122 height 21
type input "1 hộp nhựa"
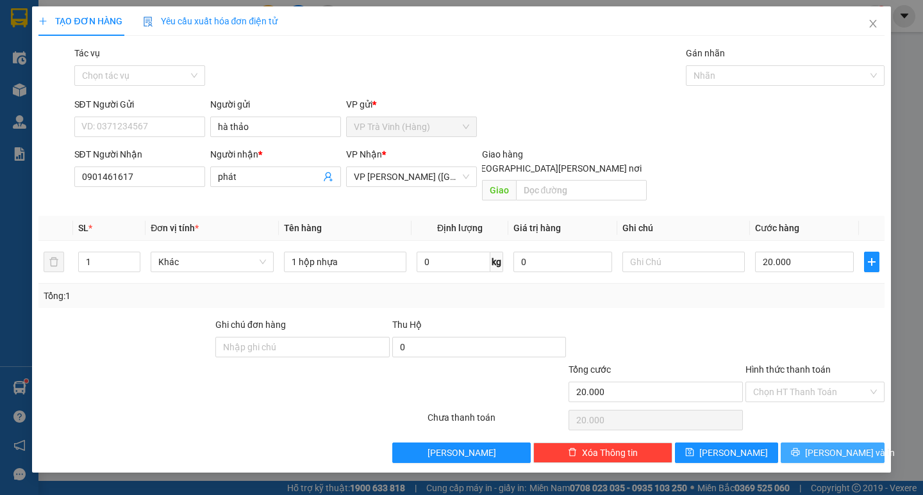
click at [823, 446] on span "[PERSON_NAME] và In" at bounding box center [850, 453] width 90 height 14
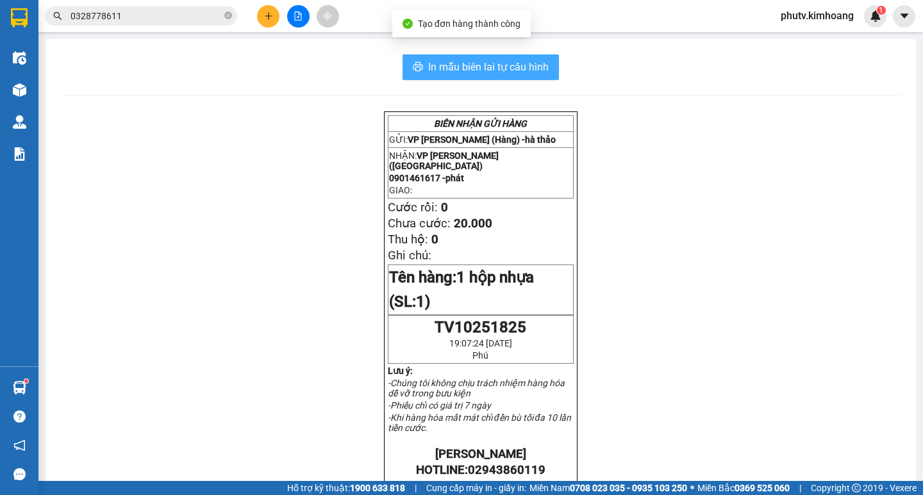
click at [488, 69] on span "In mẫu biên lai tự cấu hình" at bounding box center [488, 67] width 120 height 16
click at [262, 13] on button at bounding box center [268, 16] width 22 height 22
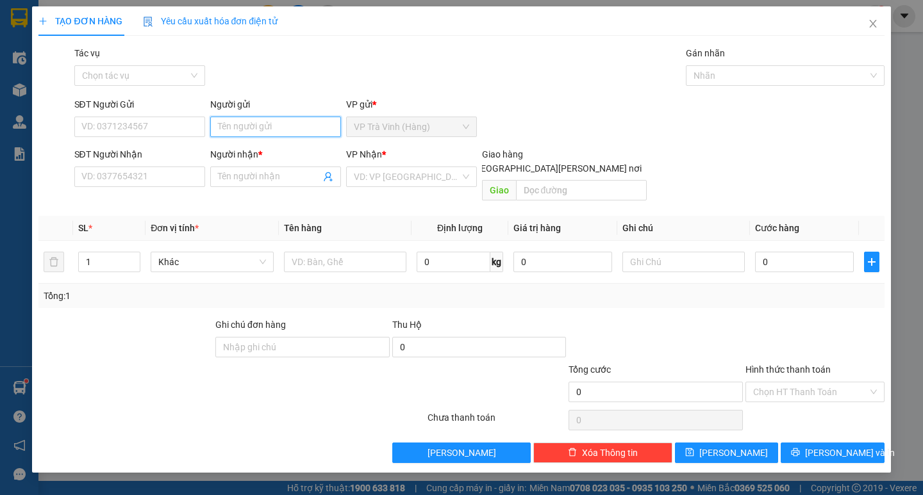
click at [288, 124] on input "Người gửi" at bounding box center [275, 127] width 131 height 21
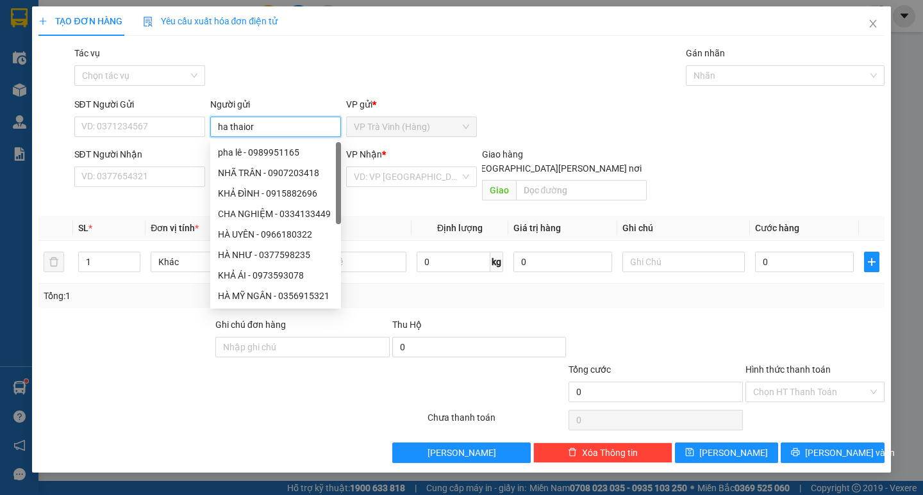
type input "ha thaior"
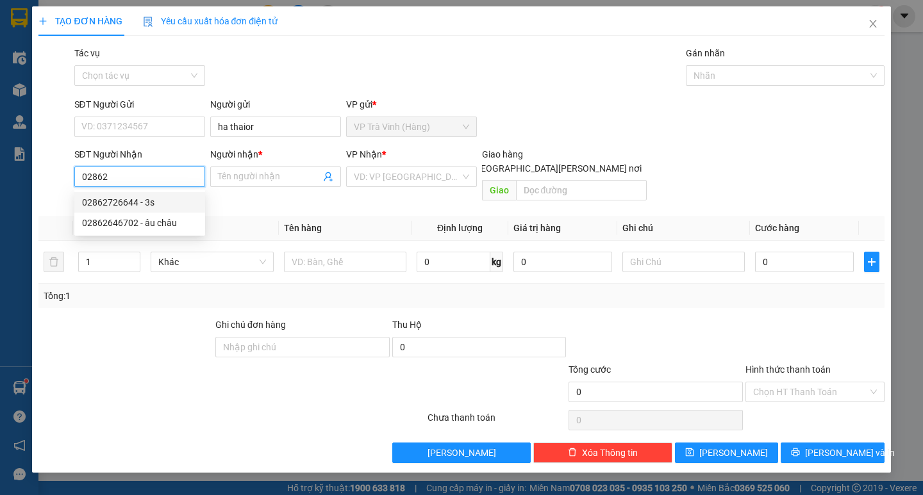
click at [156, 200] on div "02862726644 - 3s" at bounding box center [139, 202] width 115 height 14
type input "02862726644"
type input "3s"
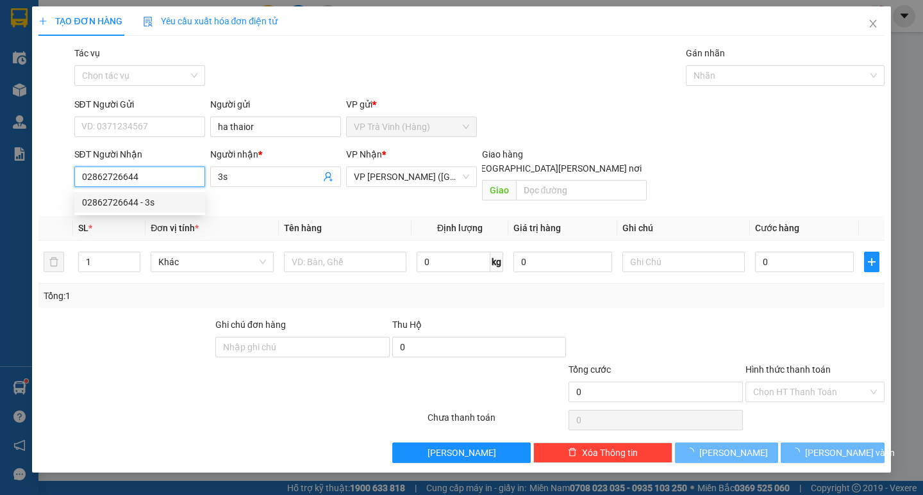
type input "20.000"
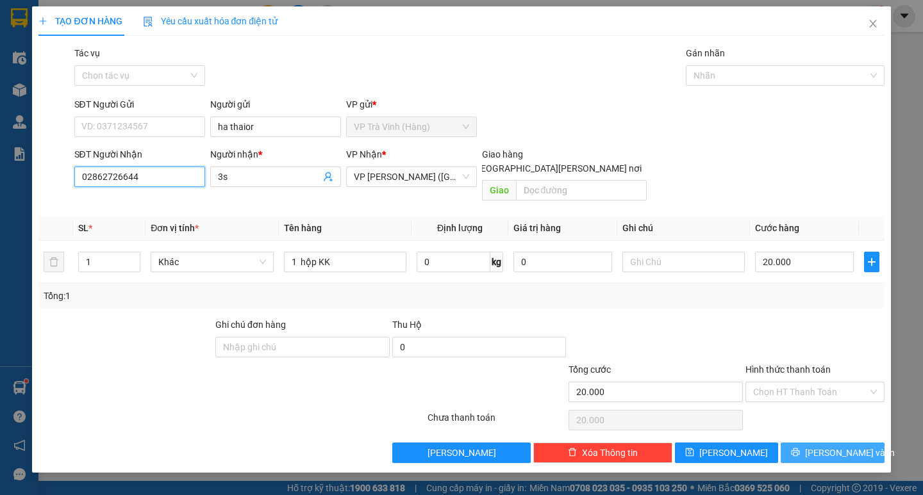
type input "02862726644"
click at [830, 446] on span "[PERSON_NAME] và In" at bounding box center [850, 453] width 90 height 14
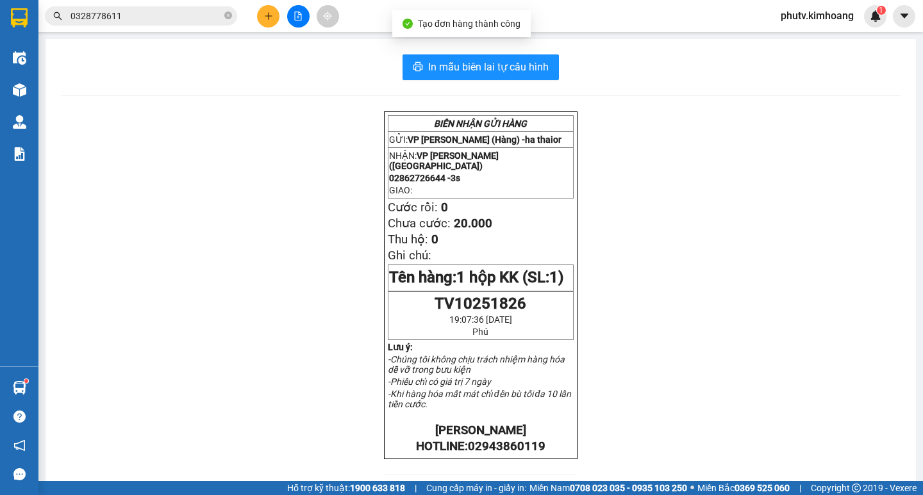
click at [496, 83] on div "In mẫu biên lai tự [PERSON_NAME] [PERSON_NAME] GỬI HÀNG GỬI: VP [PERSON_NAME] (…" at bounding box center [480, 427] width 870 height 777
click at [499, 75] on span "In mẫu biên lai tự cấu hình" at bounding box center [488, 67] width 120 height 16
click at [265, 15] on icon "plus" at bounding box center [268, 16] width 9 height 9
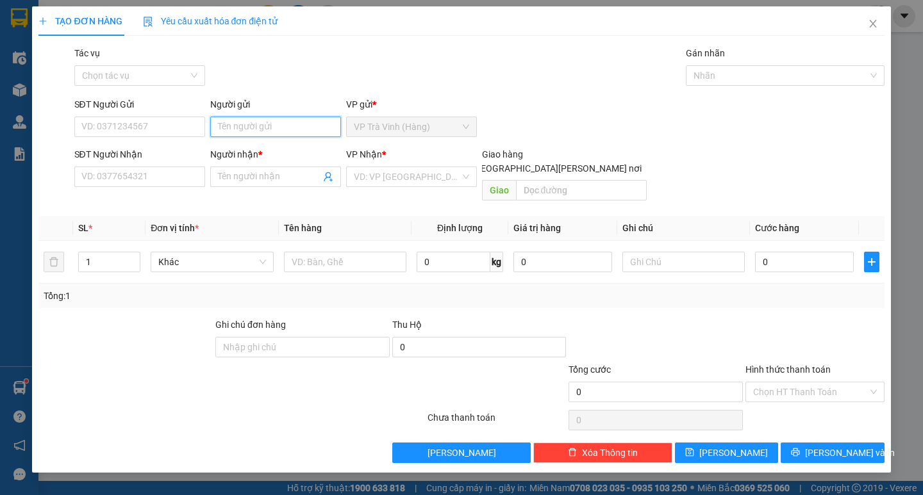
click at [259, 131] on input "Người gửi" at bounding box center [275, 127] width 131 height 21
type input "sơn"
type input "08863"
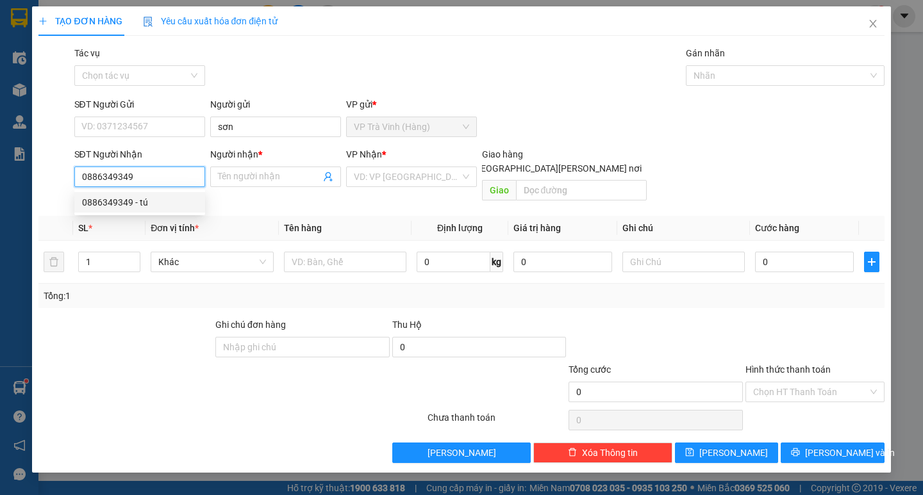
click at [140, 206] on div "0886349349 - tú" at bounding box center [139, 202] width 115 height 14
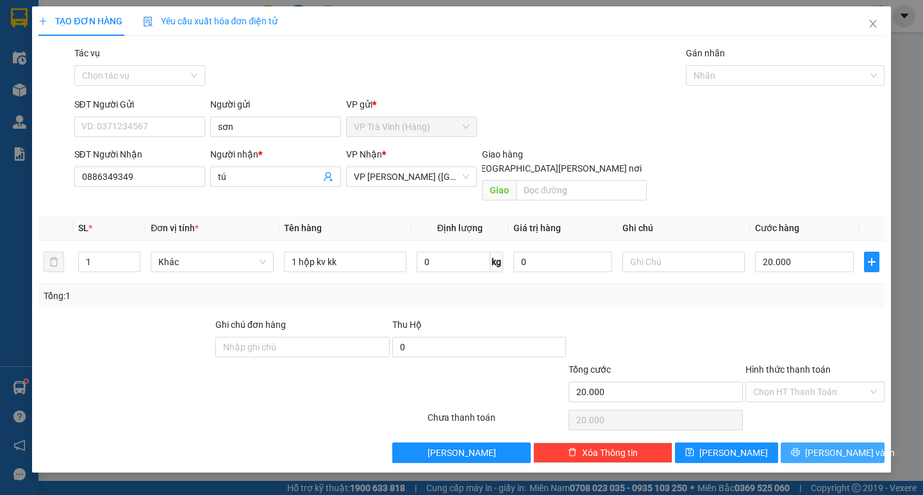
click at [800, 448] on icon "printer" at bounding box center [795, 452] width 9 height 9
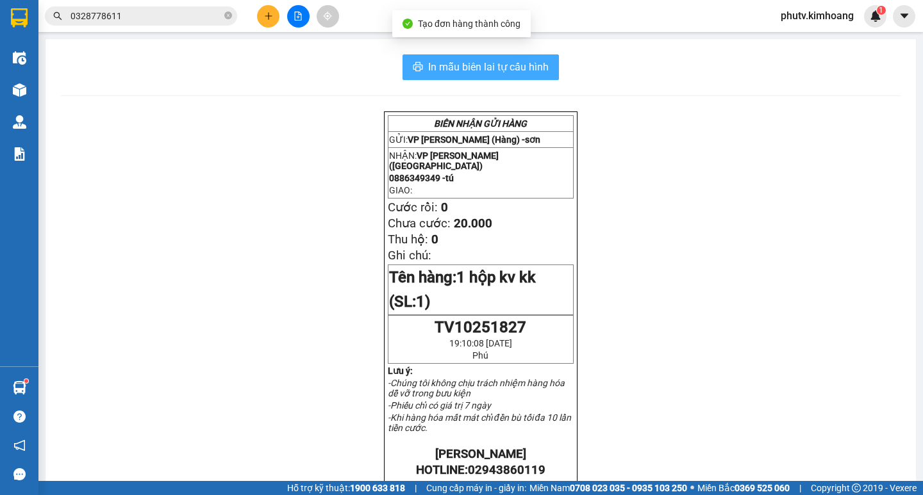
click at [429, 77] on button "In mẫu biên lai tự cấu hình" at bounding box center [480, 67] width 156 height 26
click at [433, 70] on span "In mẫu biên lai tự cấu hình" at bounding box center [488, 67] width 120 height 16
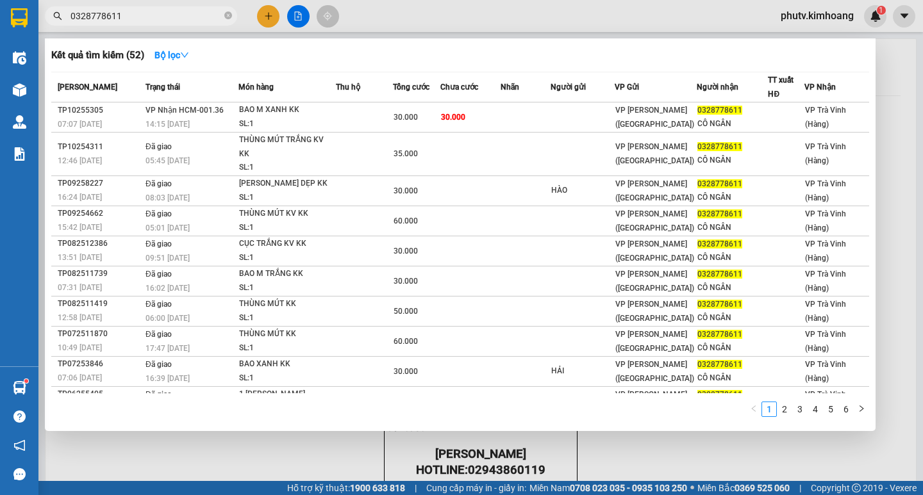
click at [115, 19] on input "0328778611" at bounding box center [145, 16] width 151 height 14
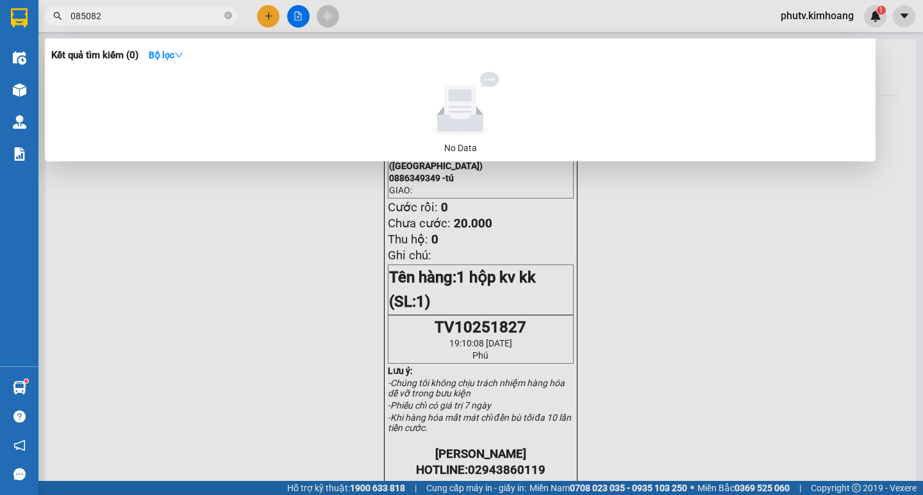
click at [167, 13] on input "085082" at bounding box center [145, 16] width 151 height 14
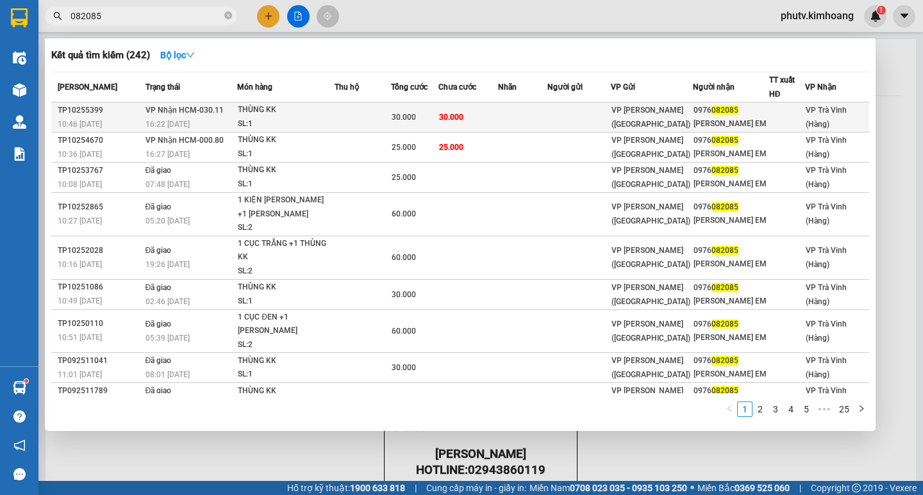
type input "082085"
click at [403, 117] on span "30.000" at bounding box center [403, 117] width 24 height 9
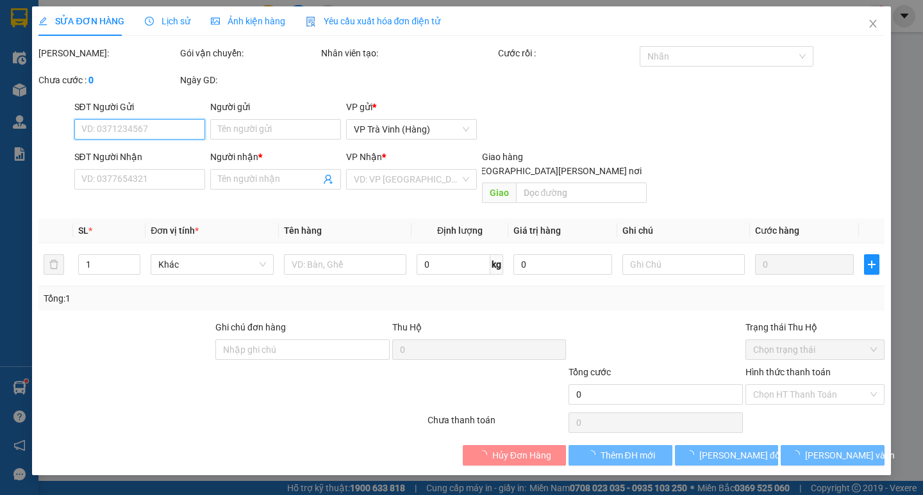
type input "0976082085"
type input "[PERSON_NAME] EM"
type input "30.000"
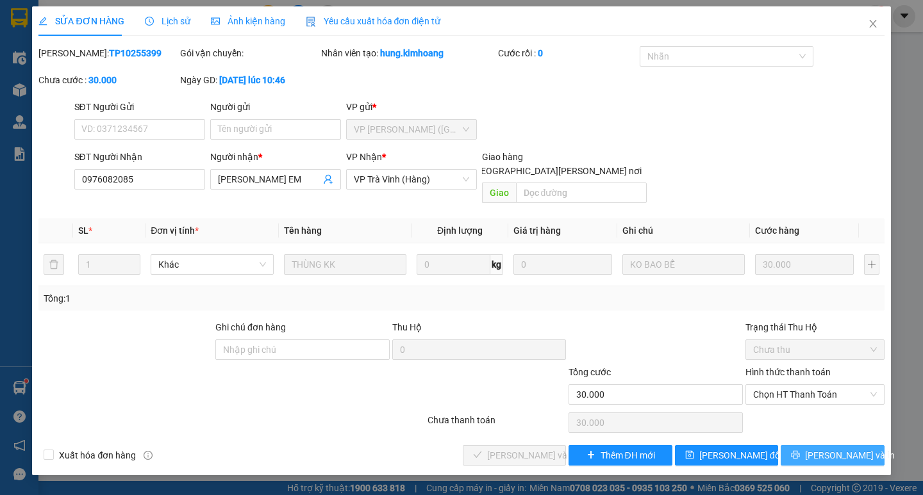
click at [800, 451] on icon "printer" at bounding box center [795, 455] width 8 height 8
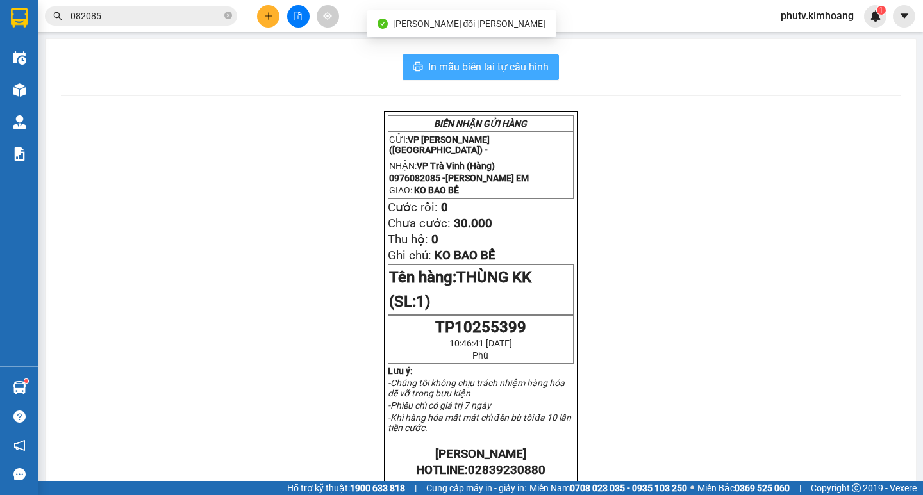
click at [533, 76] on button "In mẫu biên lai tự cấu hình" at bounding box center [480, 67] width 156 height 26
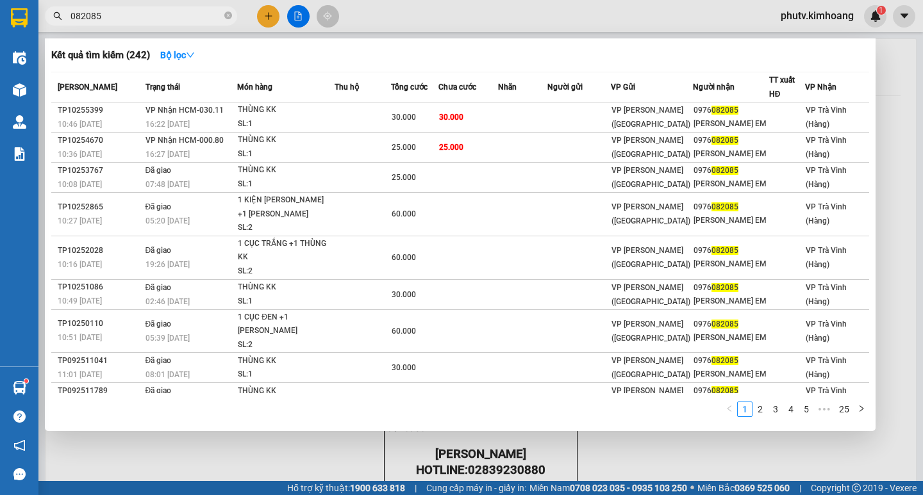
click at [160, 20] on input "082085" at bounding box center [145, 16] width 151 height 14
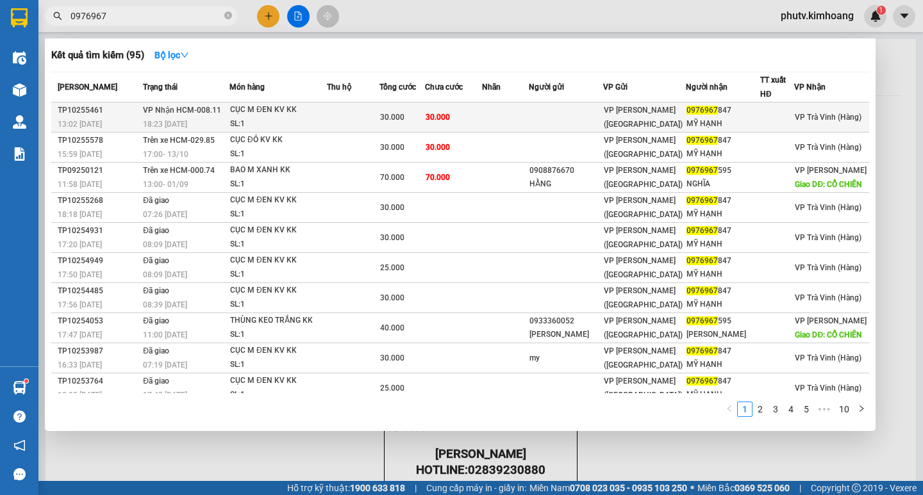
type input "0976967"
click at [513, 119] on td at bounding box center [505, 118] width 47 height 30
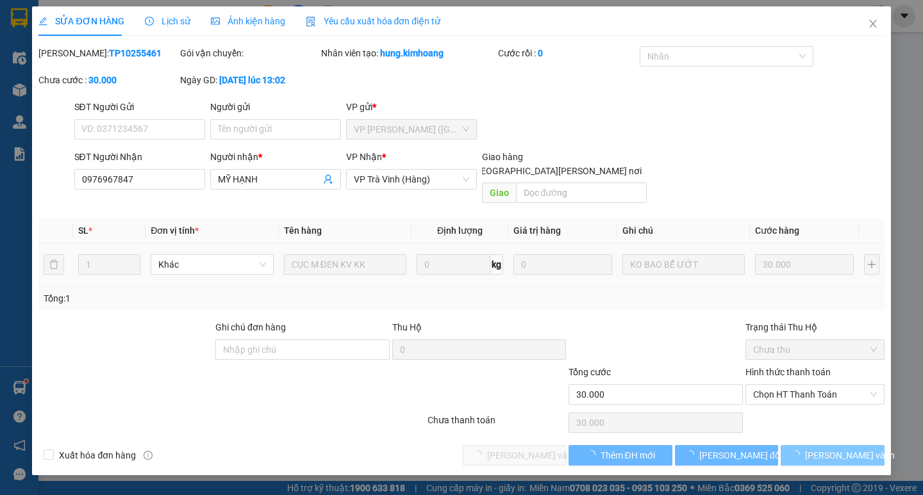
click at [801, 448] on icon "loading" at bounding box center [795, 454] width 13 height 13
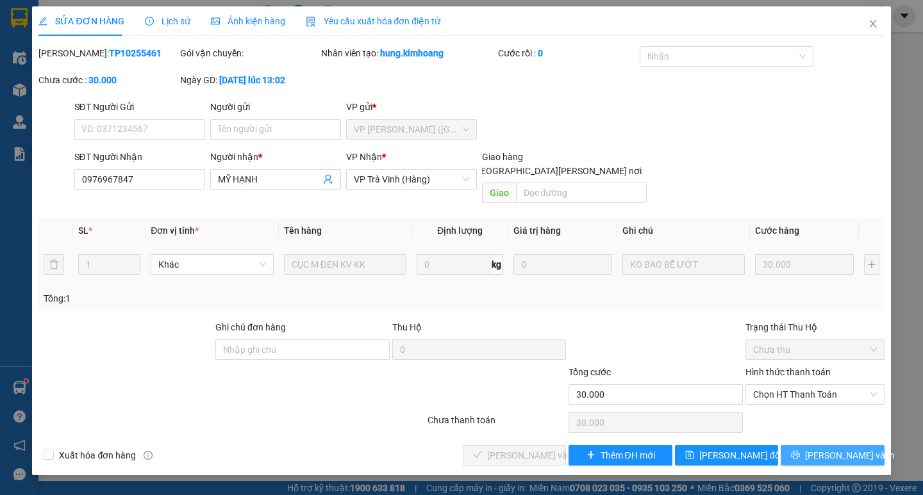
click at [800, 450] on icon "printer" at bounding box center [795, 454] width 9 height 9
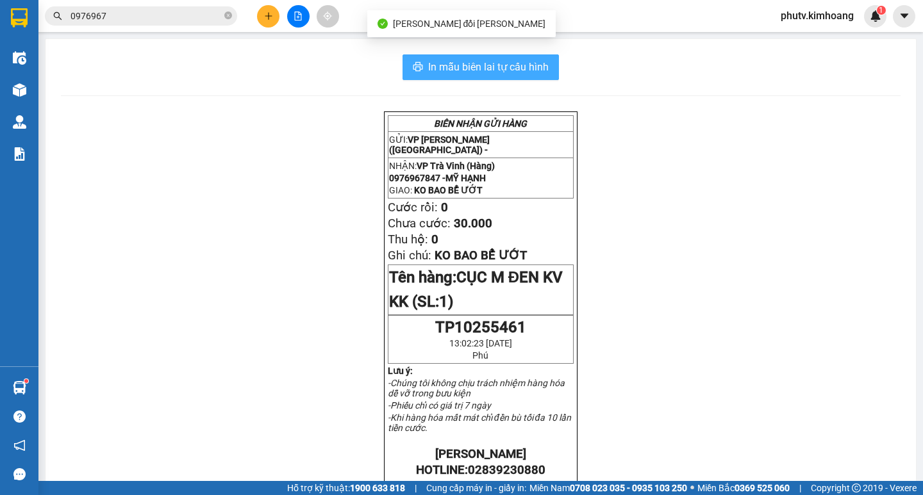
click at [498, 75] on span "In mẫu biên lai tự cấu hình" at bounding box center [488, 67] width 120 height 16
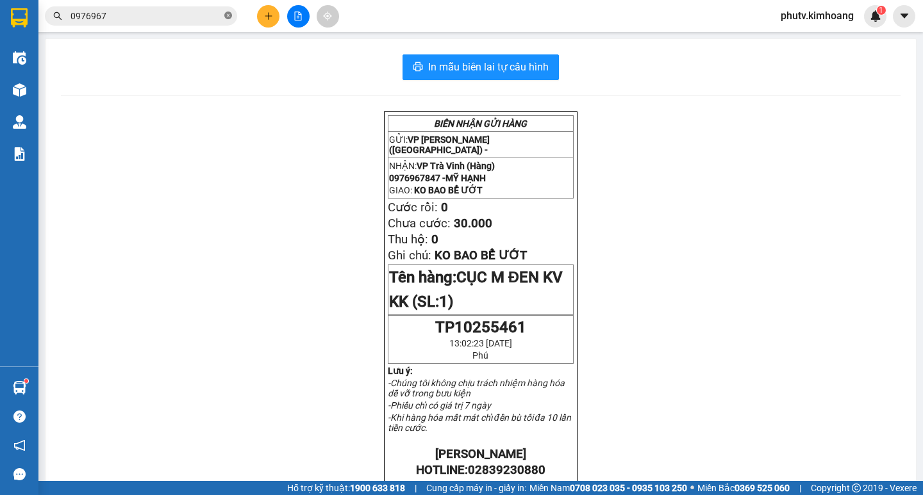
click at [229, 18] on icon "close-circle" at bounding box center [228, 16] width 8 height 8
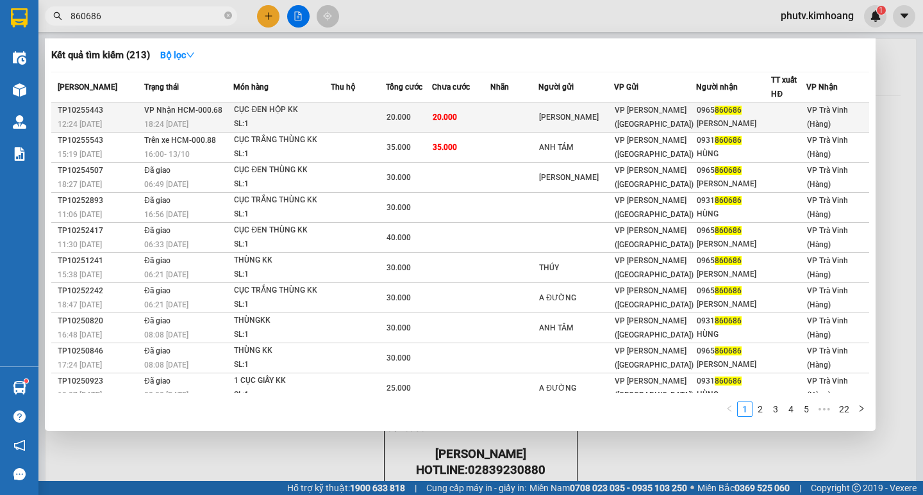
type input "860686"
click at [307, 117] on div "CỤC ĐEN HỘP KK" at bounding box center [282, 110] width 96 height 14
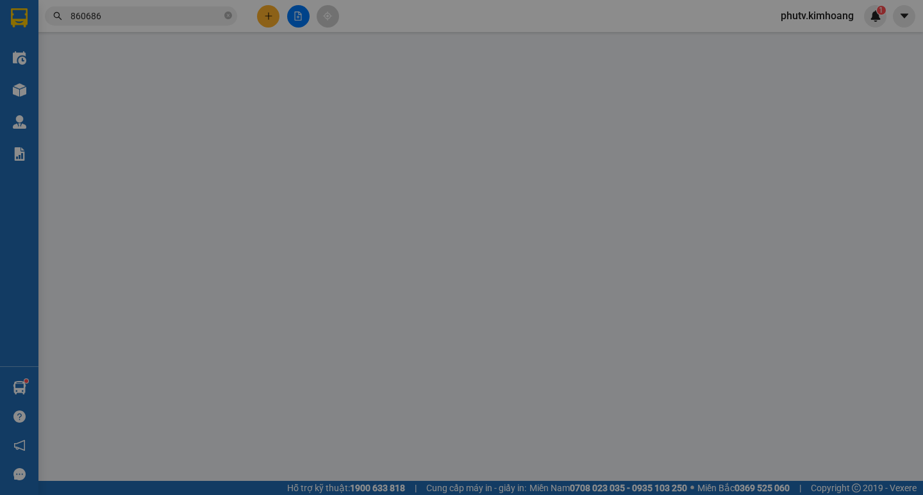
type input "[PERSON_NAME]"
type input "0965860686"
type input "[PERSON_NAME]"
type input "20.000"
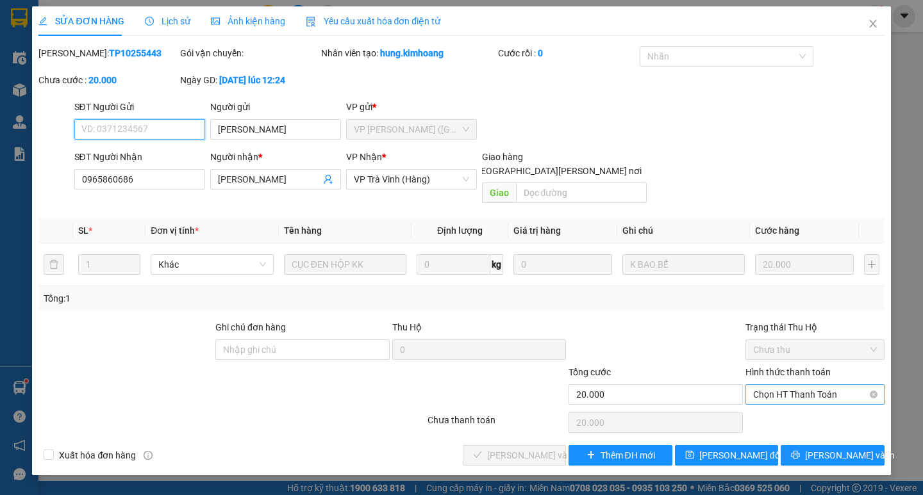
click at [801, 385] on span "Chọn HT Thanh Toán" at bounding box center [815, 394] width 124 height 19
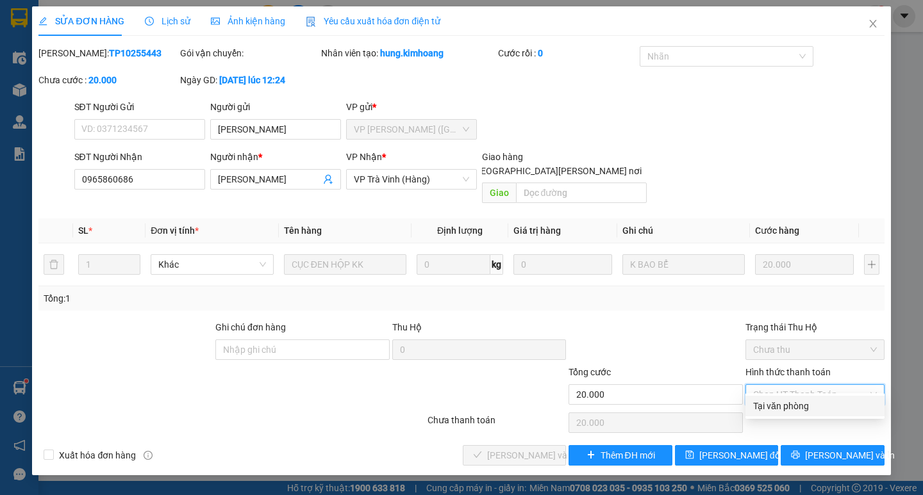
click at [801, 406] on div "Tại văn phòng" at bounding box center [815, 406] width 124 height 14
type input "0"
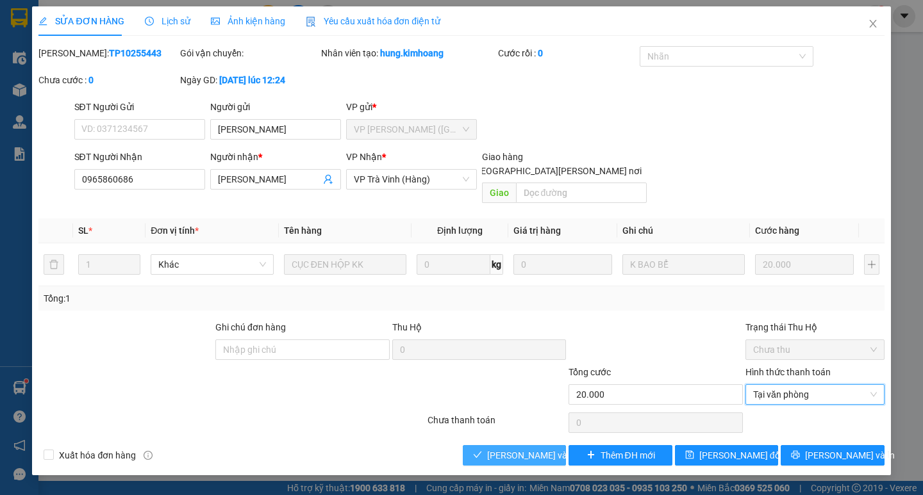
click at [512, 448] on span "[PERSON_NAME] và [PERSON_NAME] hàng" at bounding box center [573, 455] width 173 height 14
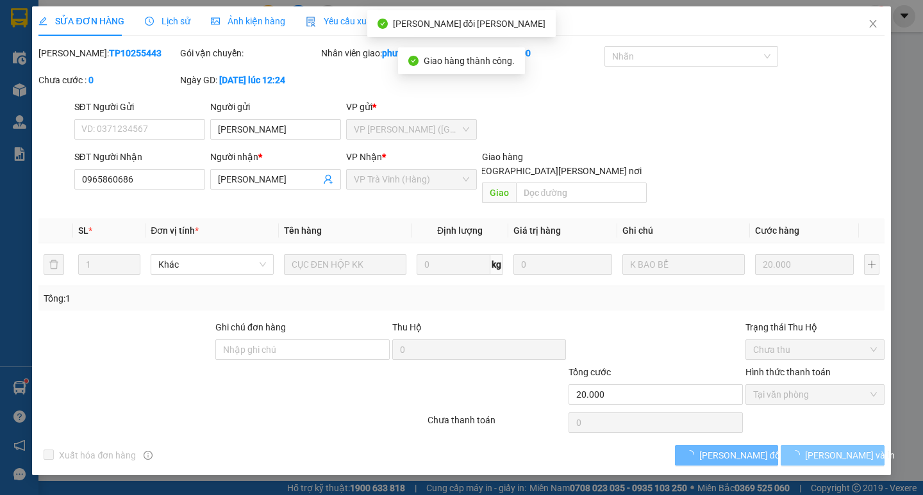
click at [805, 450] on span "loading" at bounding box center [798, 454] width 14 height 9
click at [819, 445] on button "[PERSON_NAME] và In" at bounding box center [831, 455] width 103 height 21
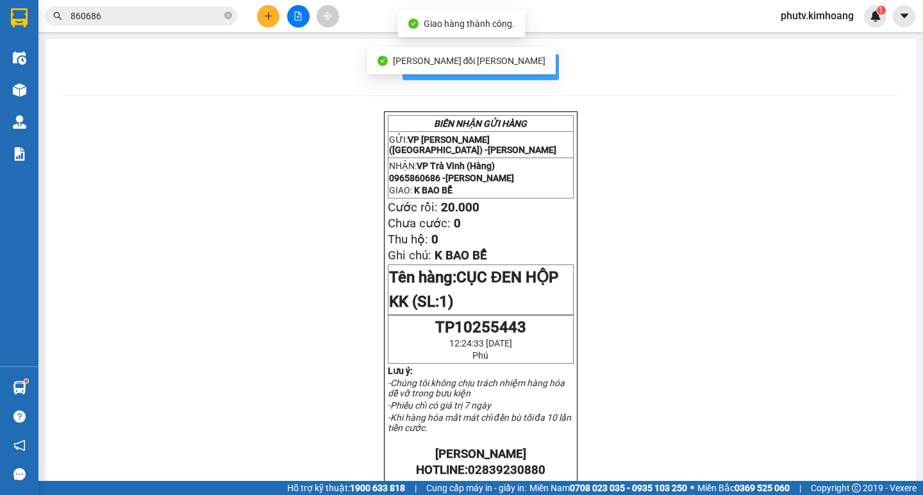
click at [537, 62] on span "In mẫu biên lai tự cấu hình" at bounding box center [488, 67] width 120 height 16
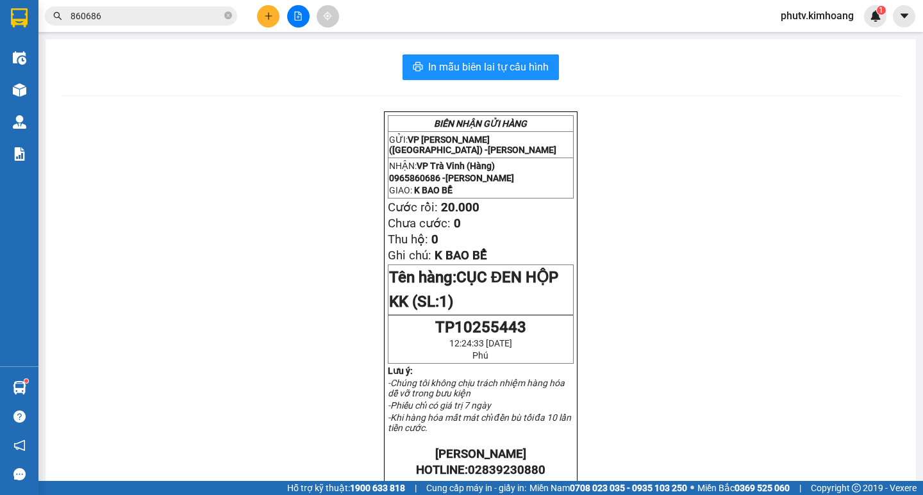
click at [823, 10] on span "phutv.kimhoang" at bounding box center [817, 16] width 94 height 16
click at [807, 40] on span "Đăng xuất" at bounding box center [822, 40] width 68 height 14
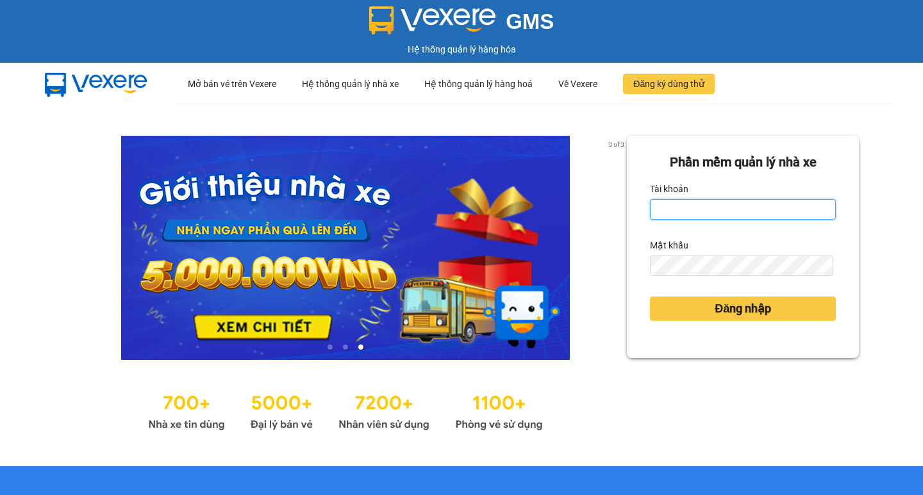
click at [695, 210] on input "Tài khoản" at bounding box center [743, 209] width 186 height 21
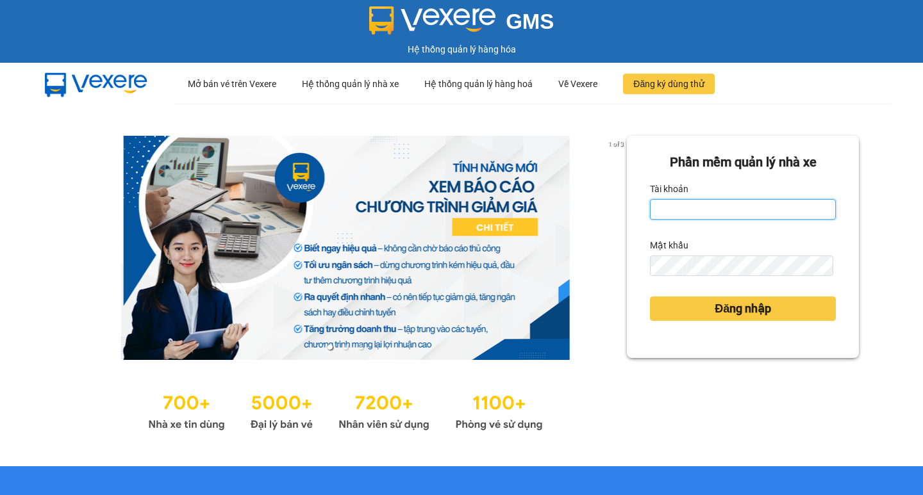
type input "thuoctv.kimhoang"
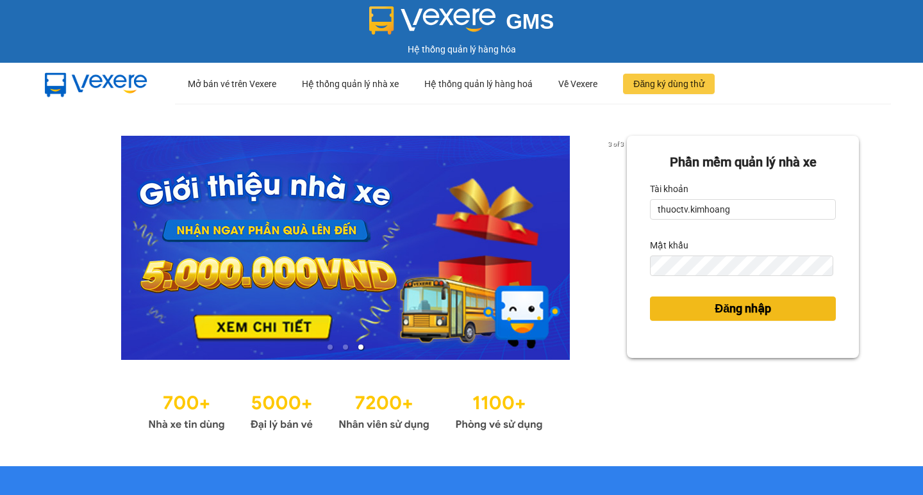
click at [750, 309] on span "Đăng nhập" at bounding box center [742, 309] width 56 height 18
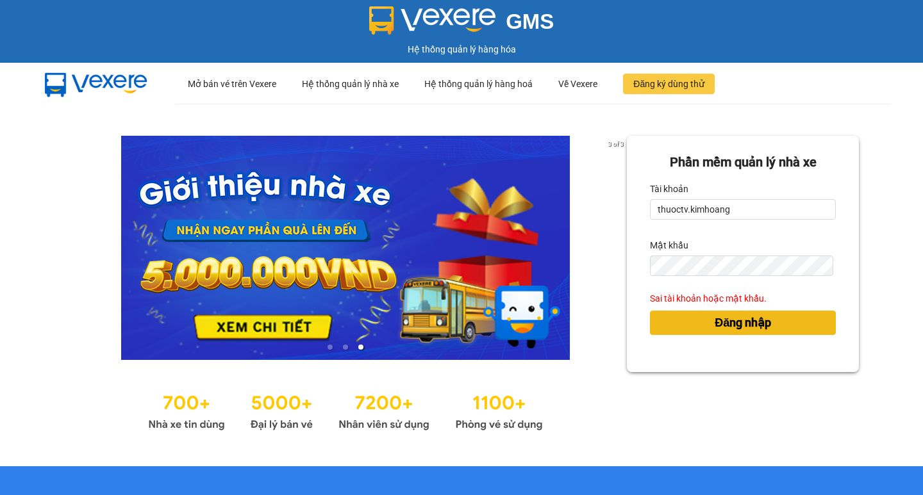
click at [746, 325] on span "Đăng nhập" at bounding box center [742, 323] width 56 height 18
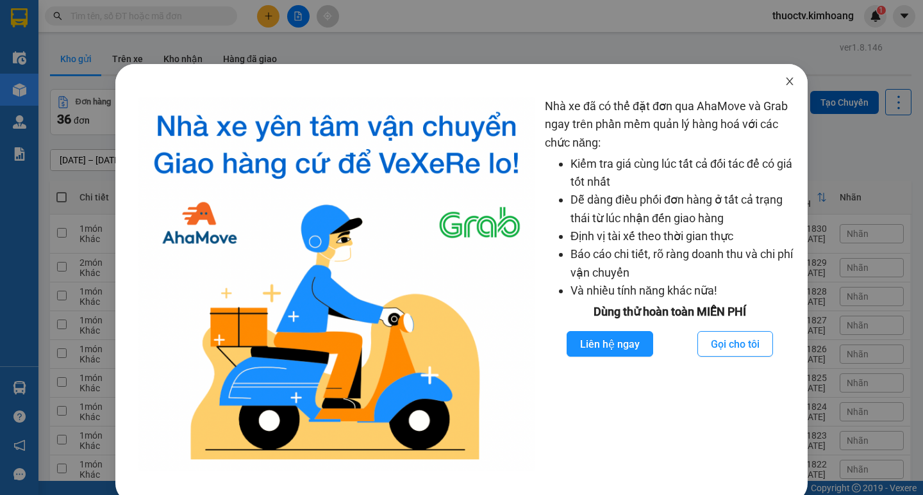
click at [784, 84] on icon "close" at bounding box center [789, 81] width 10 height 10
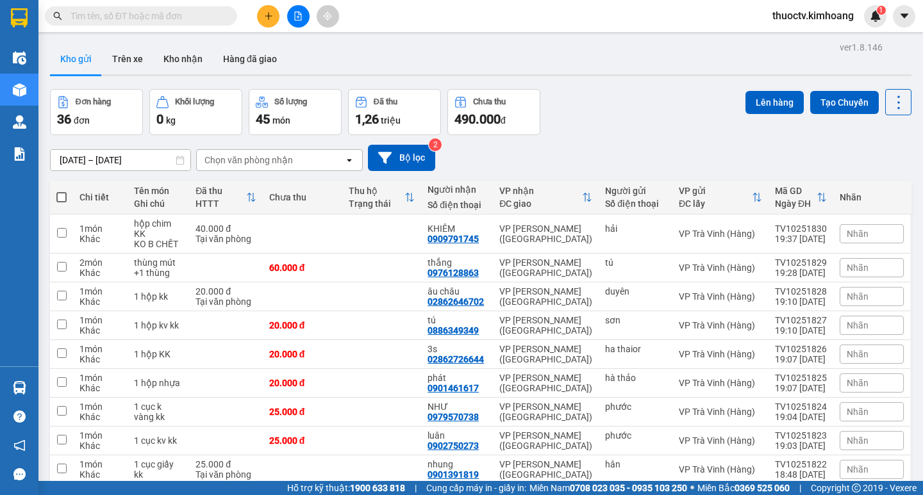
click at [90, 15] on input "text" at bounding box center [145, 16] width 151 height 14
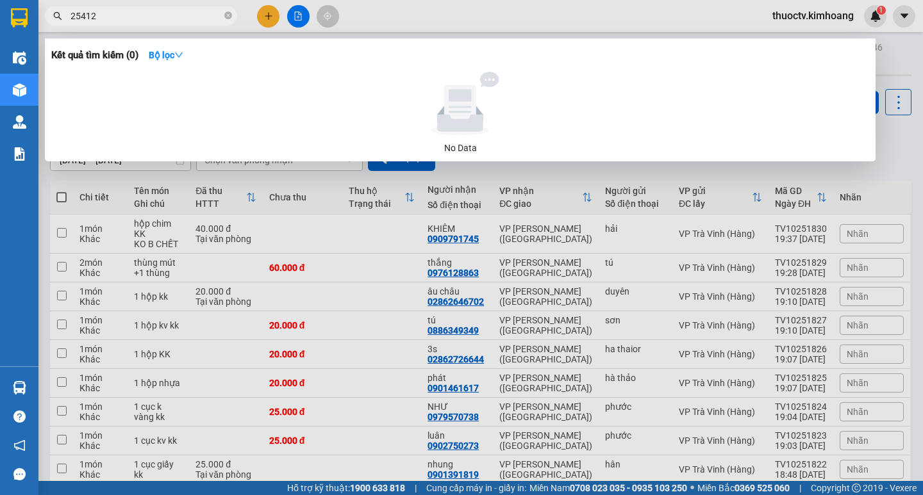
type input "254123"
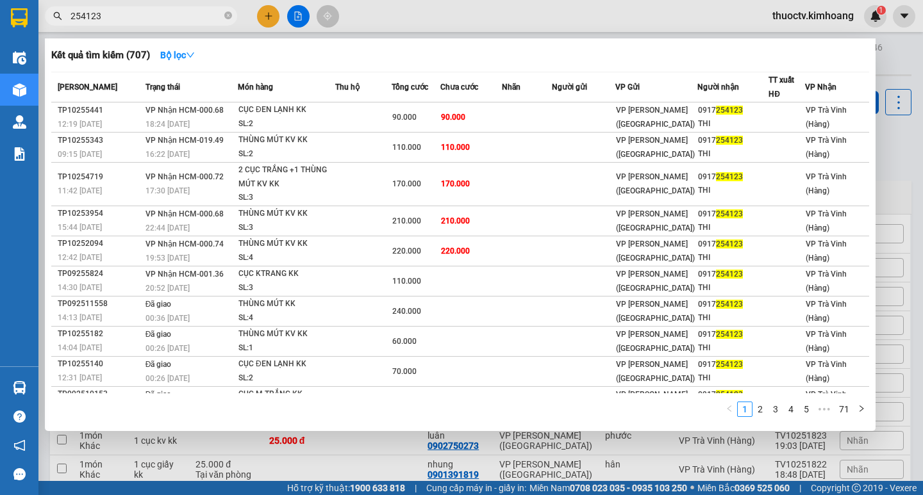
click at [101, 14] on input "254123" at bounding box center [145, 16] width 151 height 14
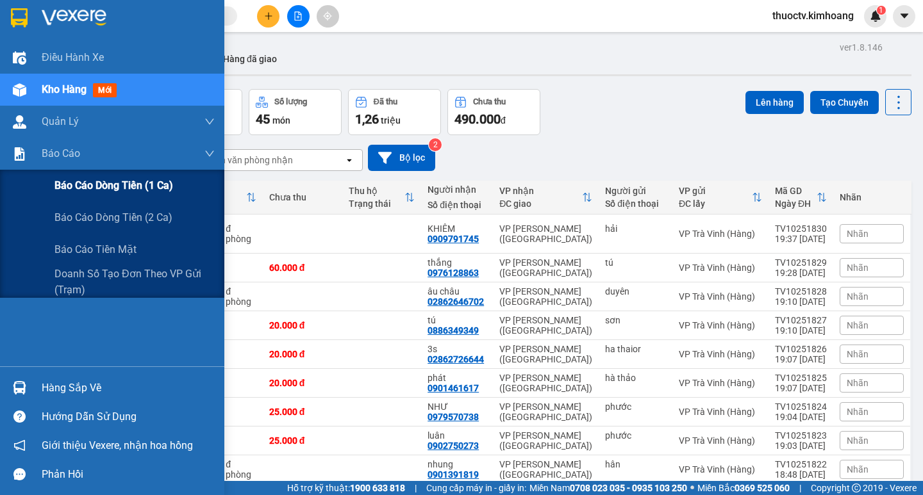
click at [99, 190] on span "Báo cáo dòng tiền (1 ca)" at bounding box center [113, 185] width 119 height 16
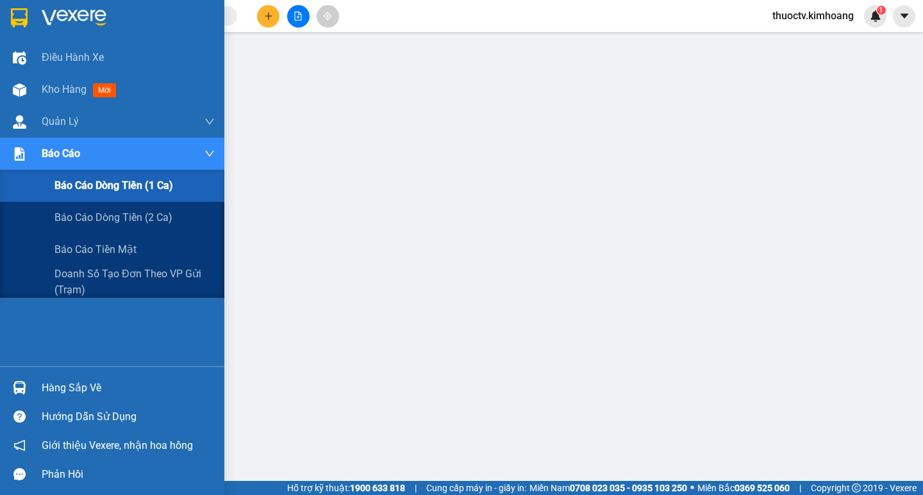
click at [115, 188] on span "Báo cáo dòng tiền (1 ca)" at bounding box center [113, 185] width 119 height 16
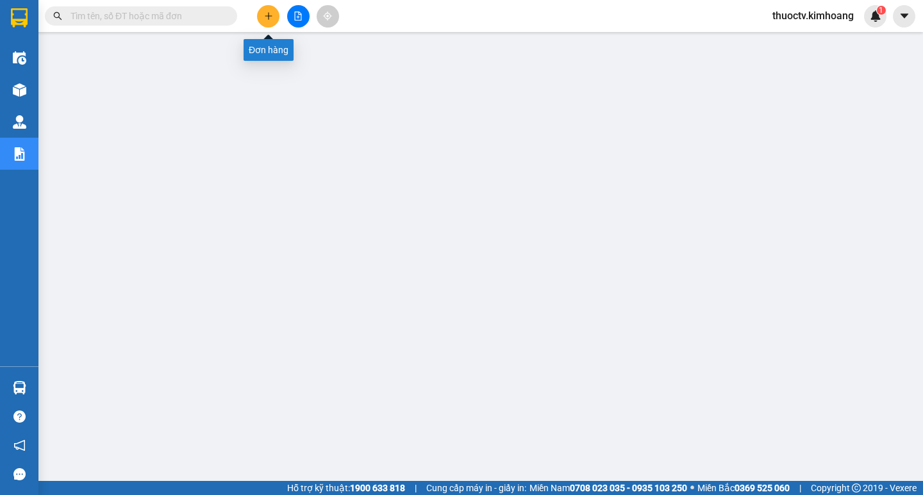
click at [266, 15] on icon "plus" at bounding box center [268, 16] width 9 height 9
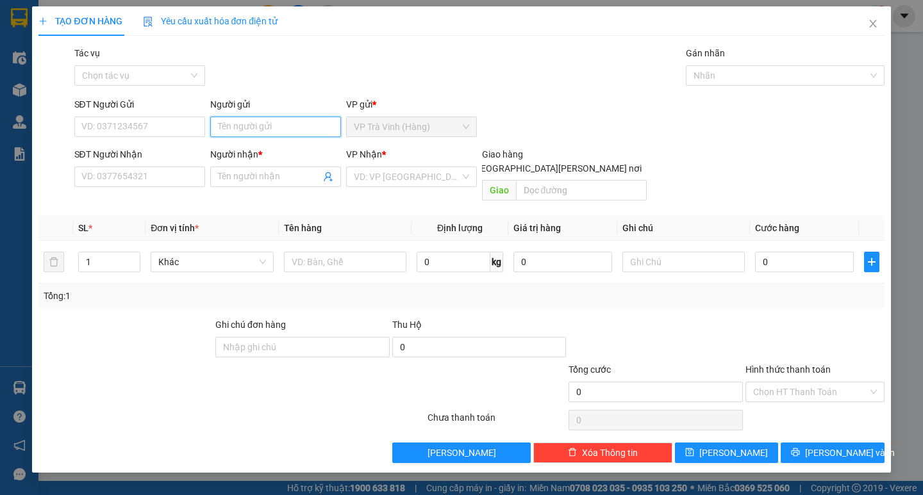
click at [229, 126] on input "Người gửi" at bounding box center [275, 127] width 131 height 21
type input "x"
type input "y"
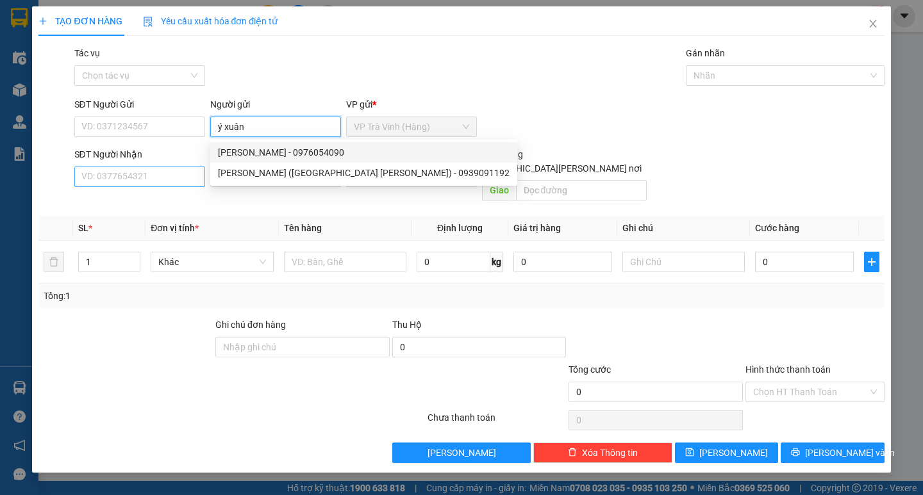
type input "ý xuân"
click at [168, 174] on input "SĐT Người Nhận" at bounding box center [139, 177] width 131 height 21
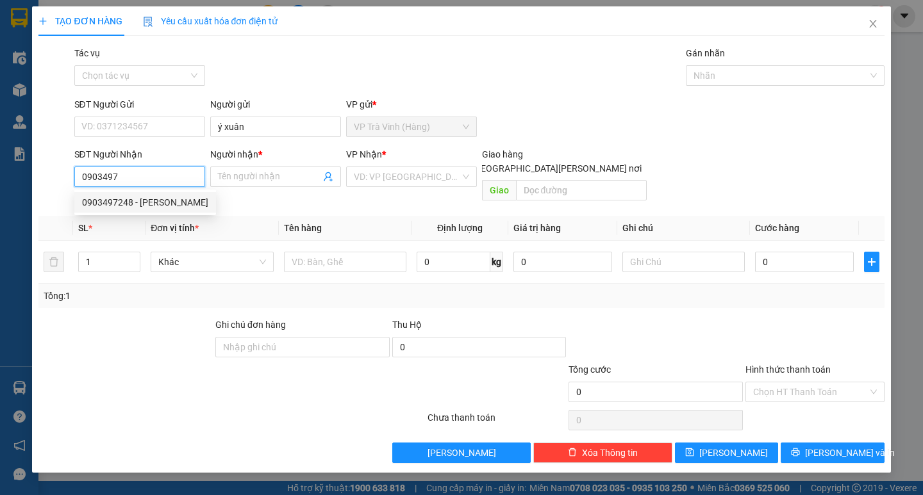
click at [153, 199] on div "0903497248 - thanh vũ" at bounding box center [145, 202] width 126 height 14
type input "0903497248"
type input "thanh vũ"
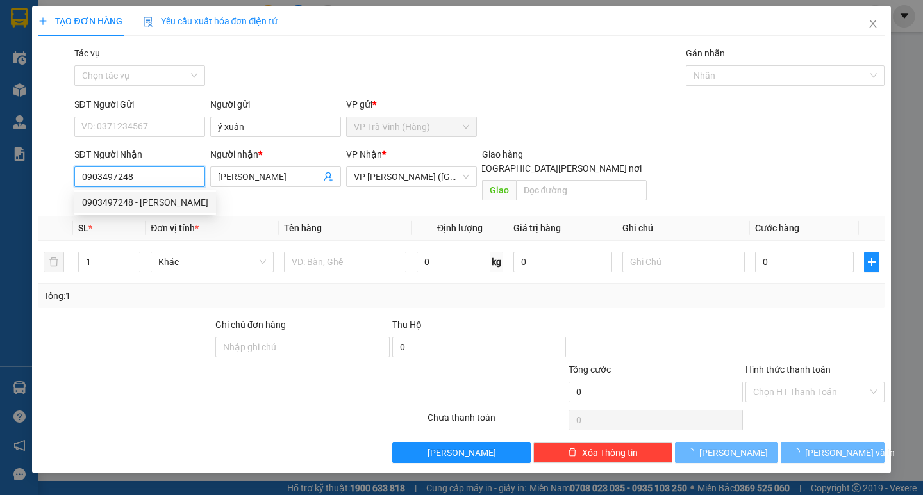
type input "20.000"
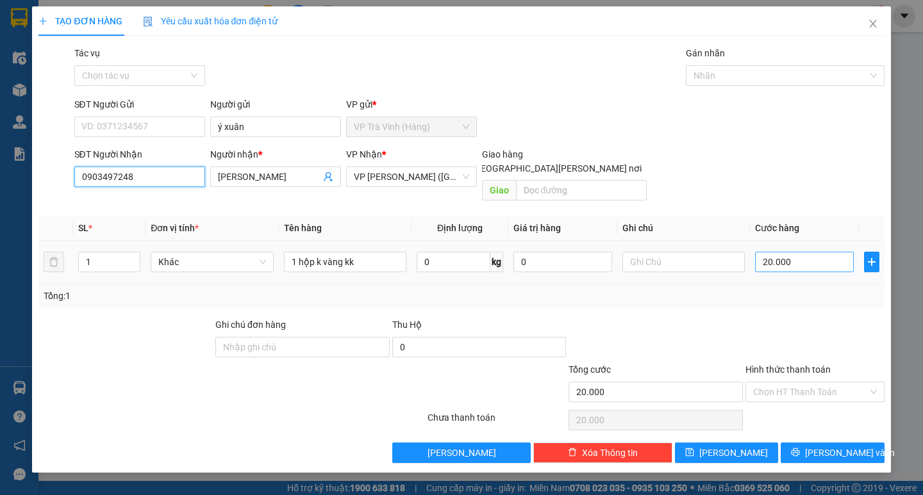
type input "0903497248"
click at [800, 252] on input "20.000" at bounding box center [804, 262] width 99 height 21
type input "2"
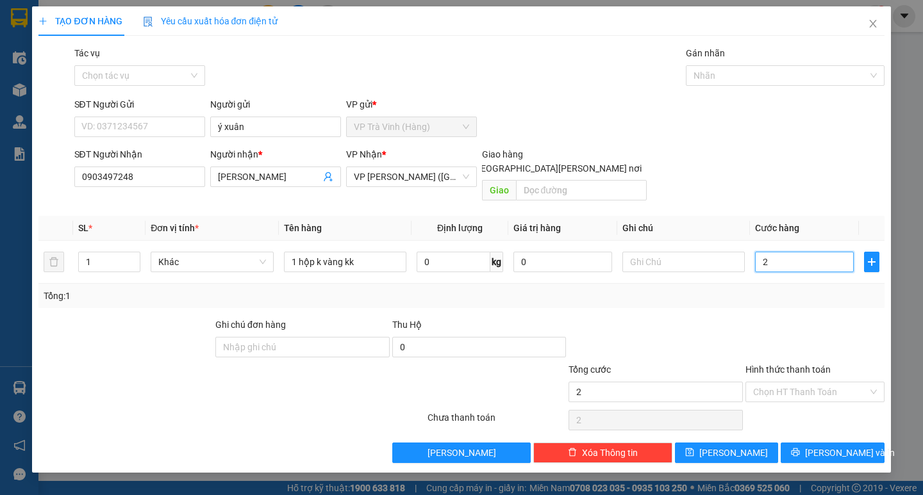
type input "20"
type input "20.000"
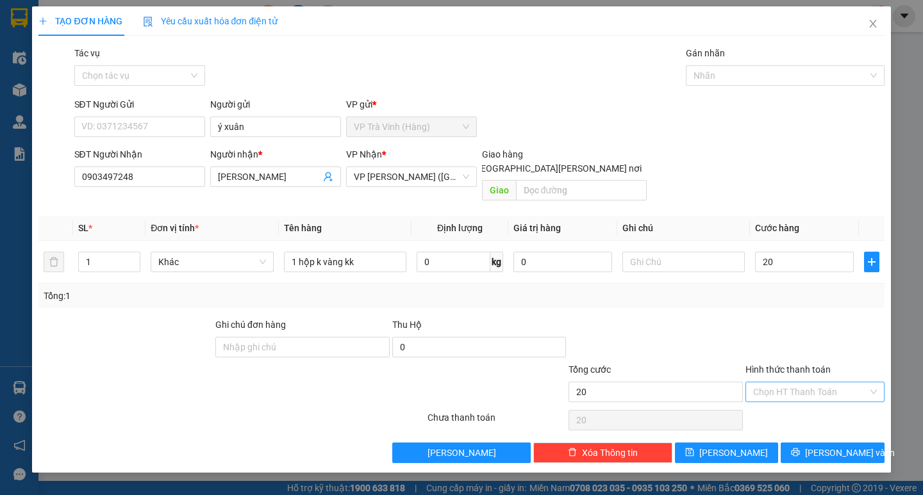
type input "20.000"
click at [814, 382] on input "Hình thức thanh toán" at bounding box center [810, 391] width 115 height 19
click at [805, 404] on div "Tại văn phòng" at bounding box center [815, 404] width 124 height 14
type input "0"
click at [819, 443] on button "[PERSON_NAME] và In" at bounding box center [831, 453] width 103 height 21
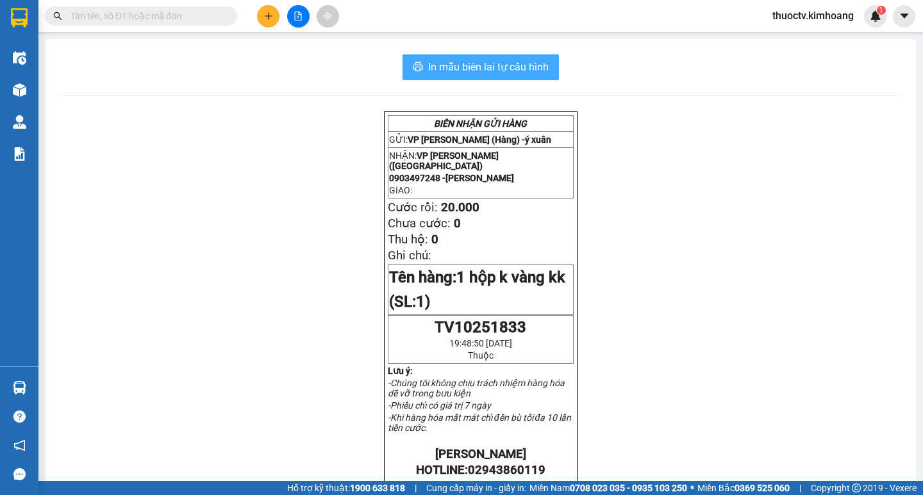
click at [434, 67] on span "In mẫu biên lai tự cấu hình" at bounding box center [488, 67] width 120 height 16
